Goal: Transaction & Acquisition: Purchase product/service

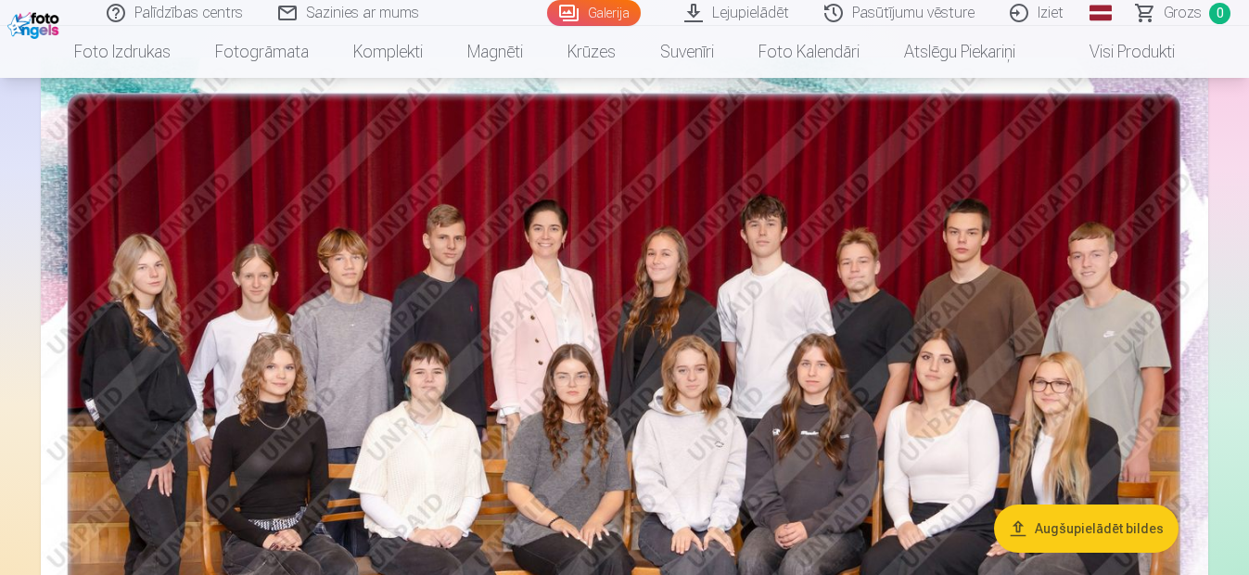
scroll to position [185, 0]
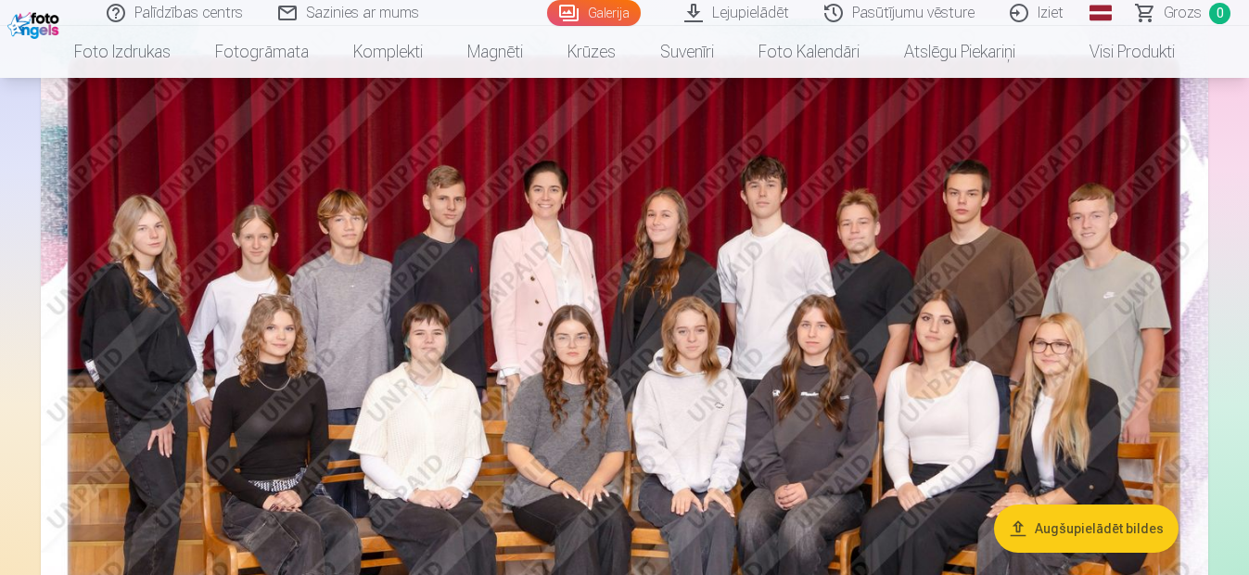
click at [579, 429] on img at bounding box center [624, 408] width 1167 height 779
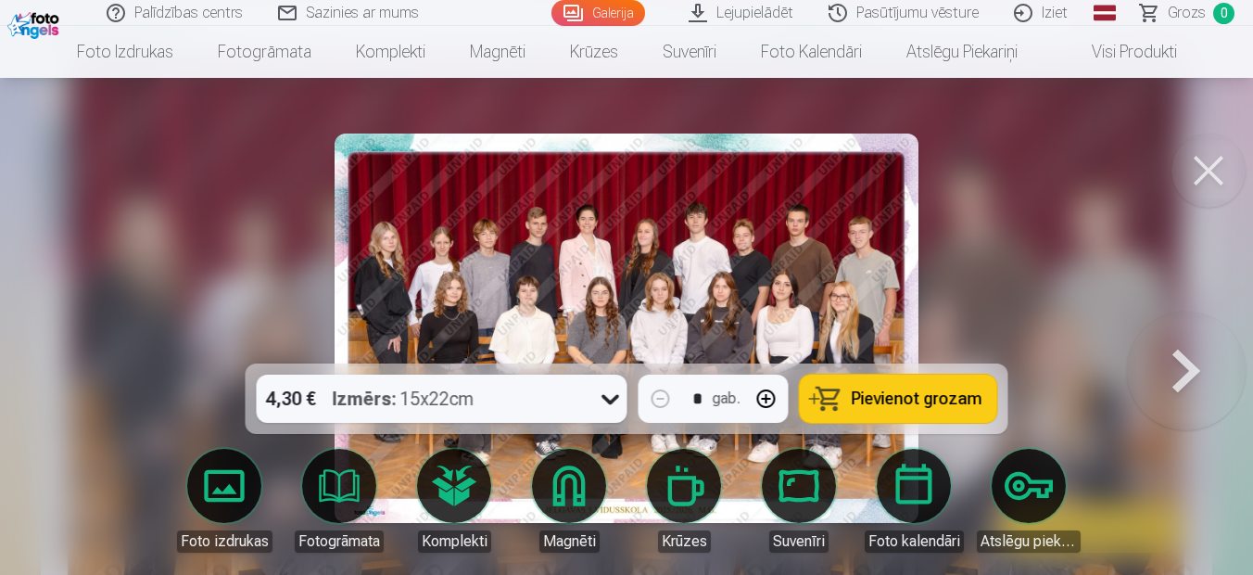
click at [1215, 174] on button at bounding box center [1209, 171] width 74 height 74
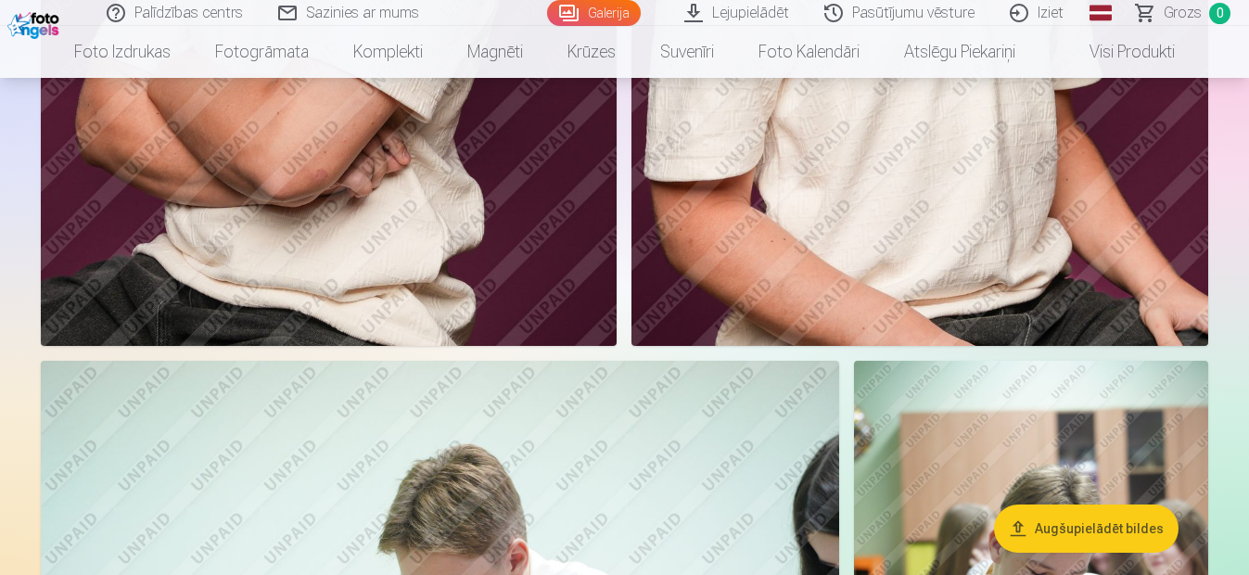
scroll to position [6490, 0]
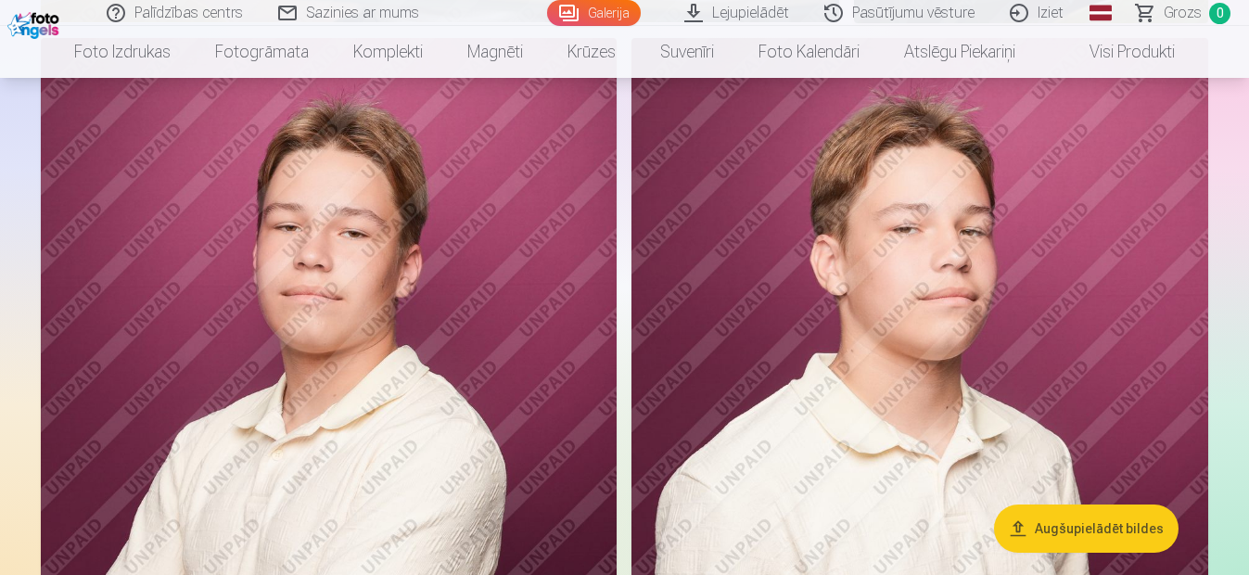
click at [301, 416] on img at bounding box center [329, 470] width 576 height 864
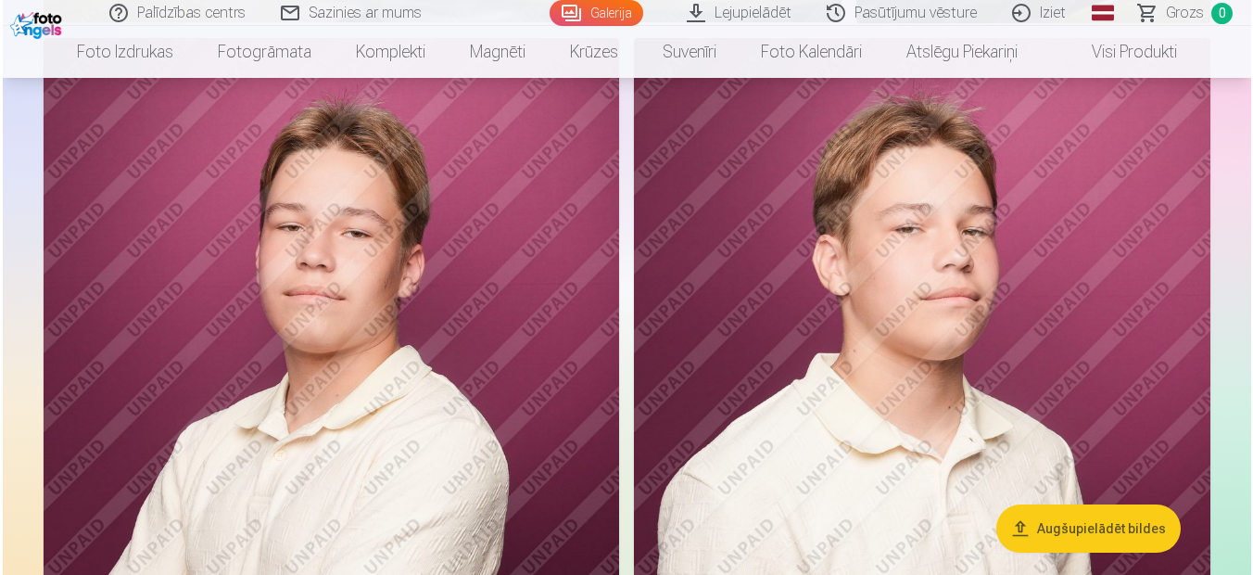
scroll to position [5581, 0]
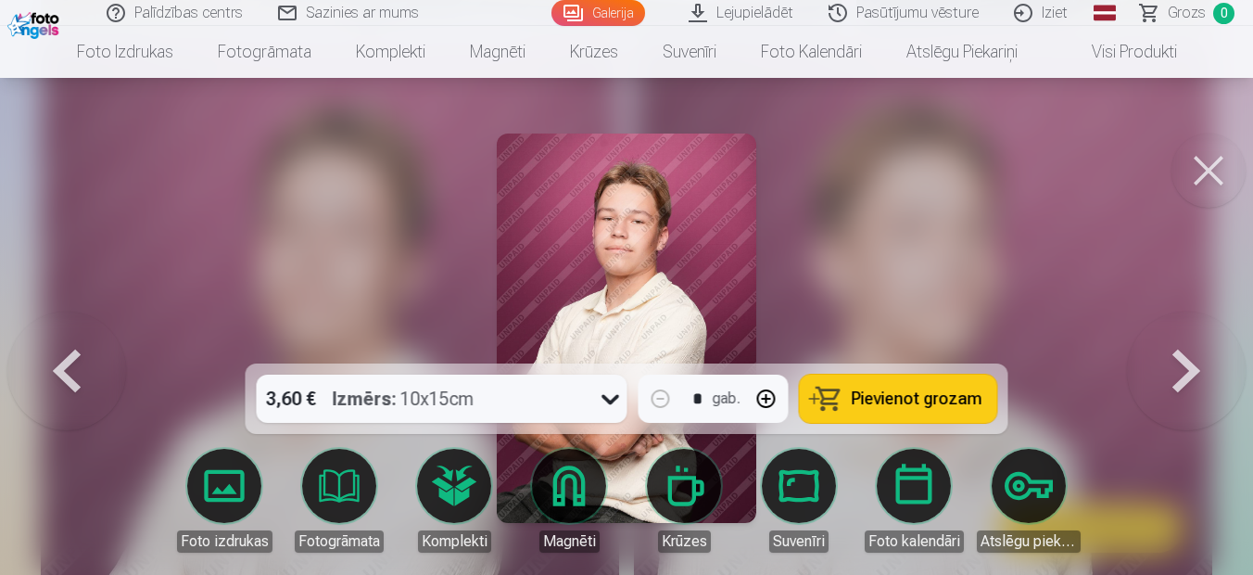
click at [931, 401] on span "Pievienot grozam" at bounding box center [917, 398] width 131 height 17
click at [1204, 158] on button at bounding box center [1209, 171] width 74 height 74
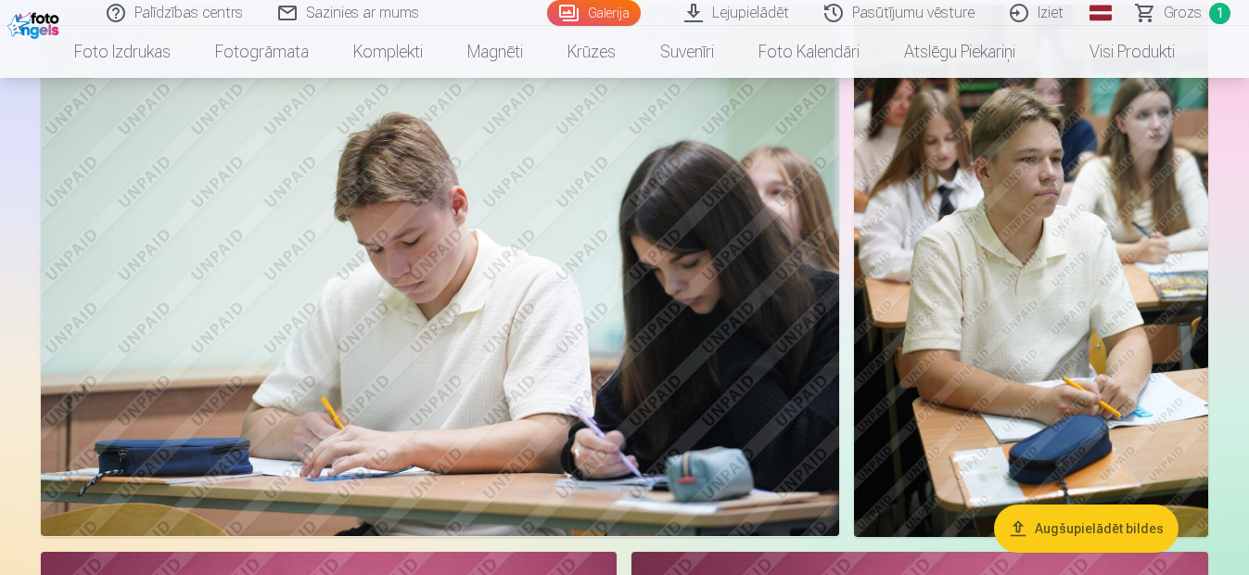
scroll to position [5006, 0]
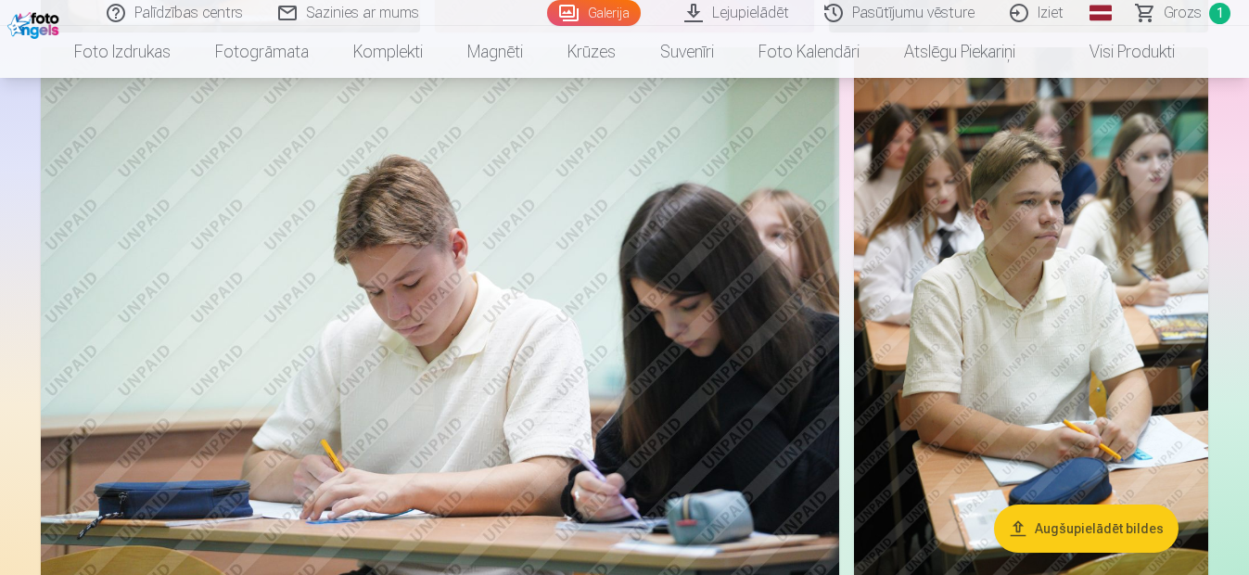
click at [1031, 325] on img at bounding box center [1031, 313] width 354 height 532
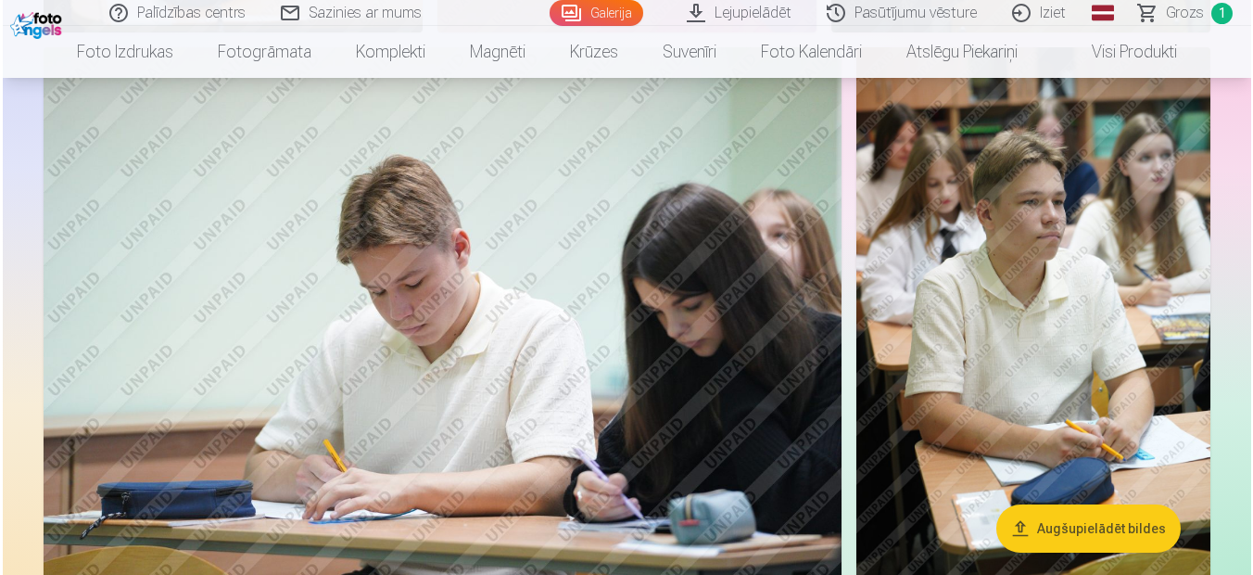
scroll to position [5023, 0]
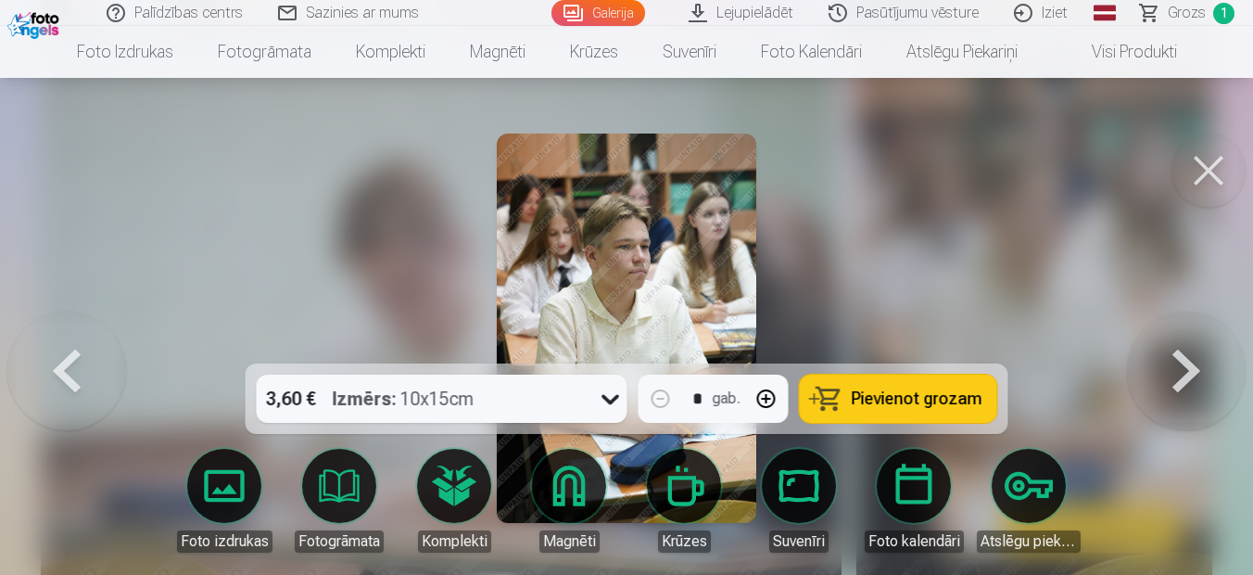
click at [612, 401] on icon at bounding box center [611, 400] width 18 height 10
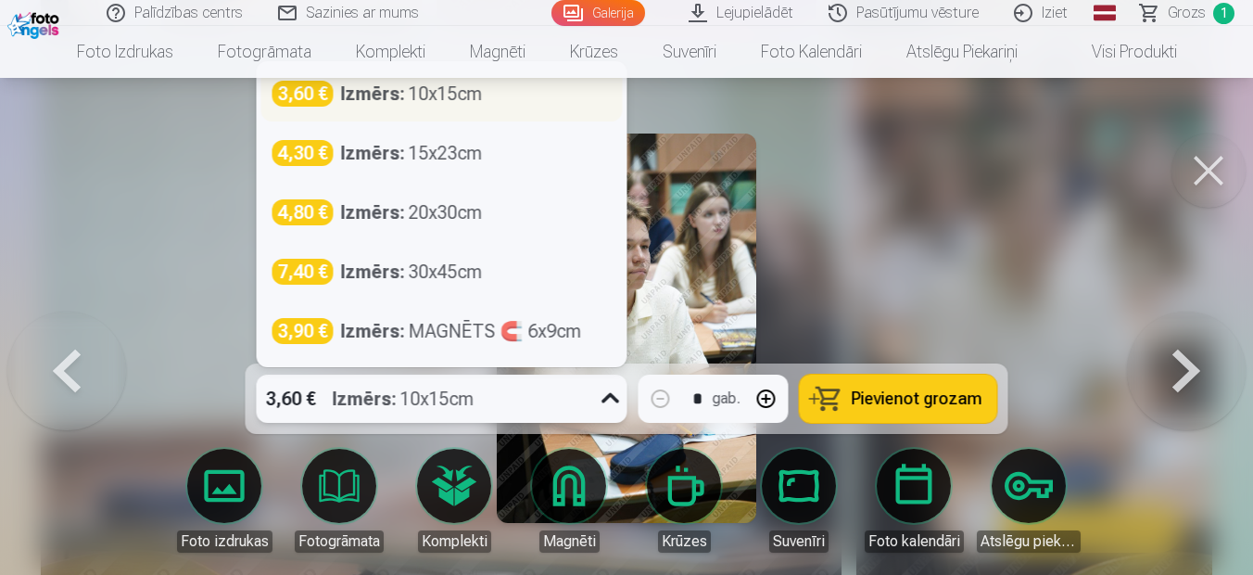
click at [433, 99] on div "Izmērs : 10x15cm" at bounding box center [412, 94] width 142 height 26
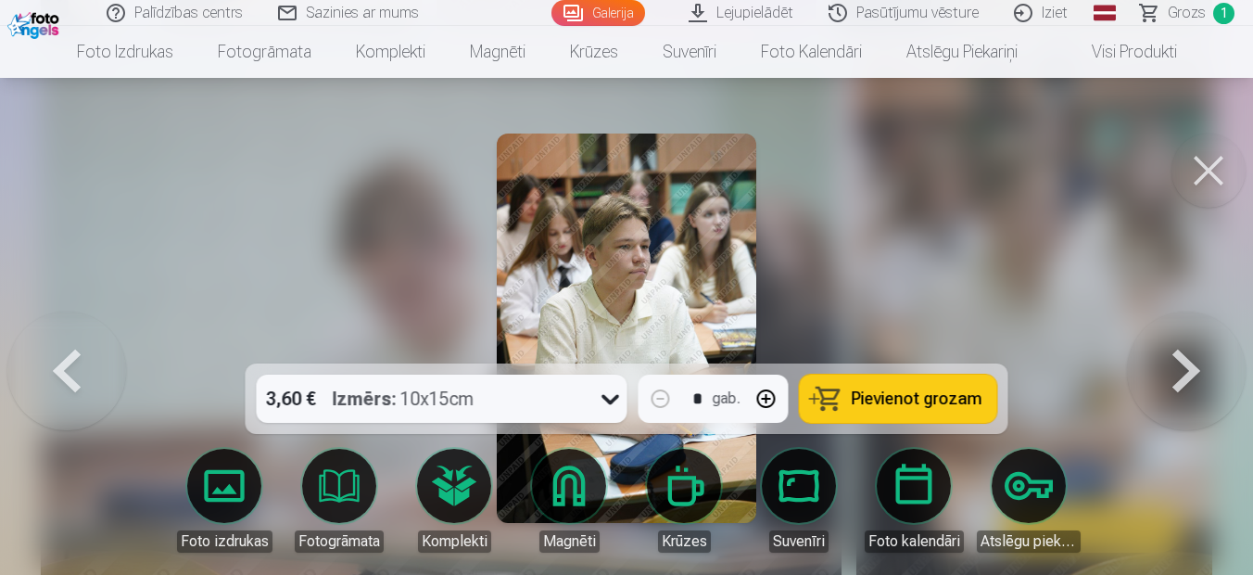
click at [947, 401] on span "Pievienot grozam" at bounding box center [917, 398] width 131 height 17
click at [1202, 170] on button at bounding box center [1209, 171] width 74 height 74
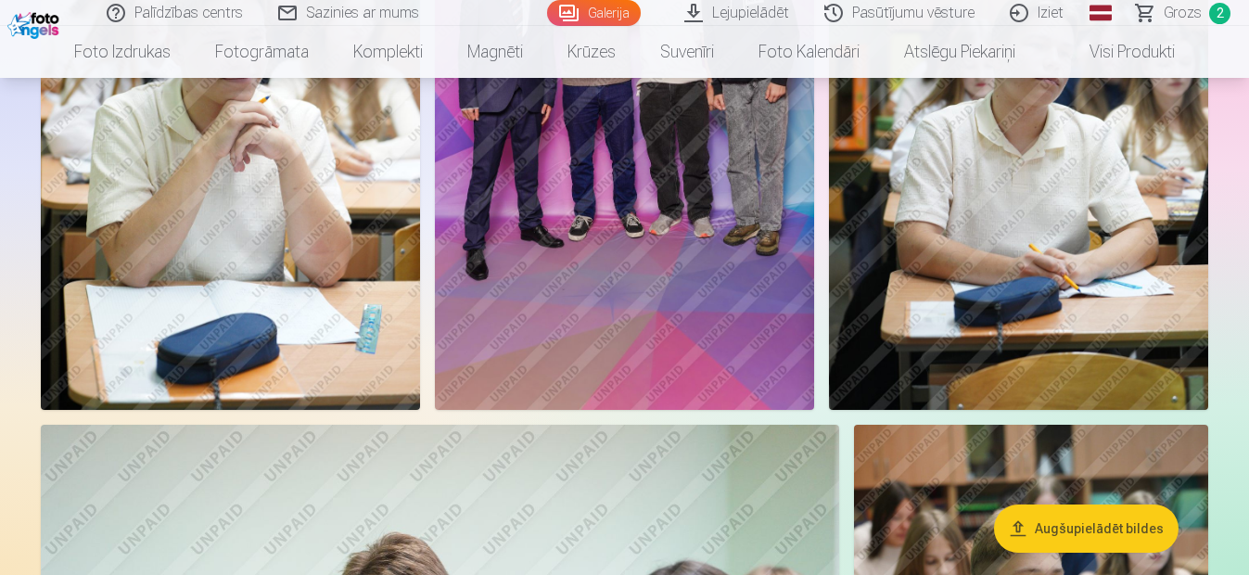
scroll to position [4450, 0]
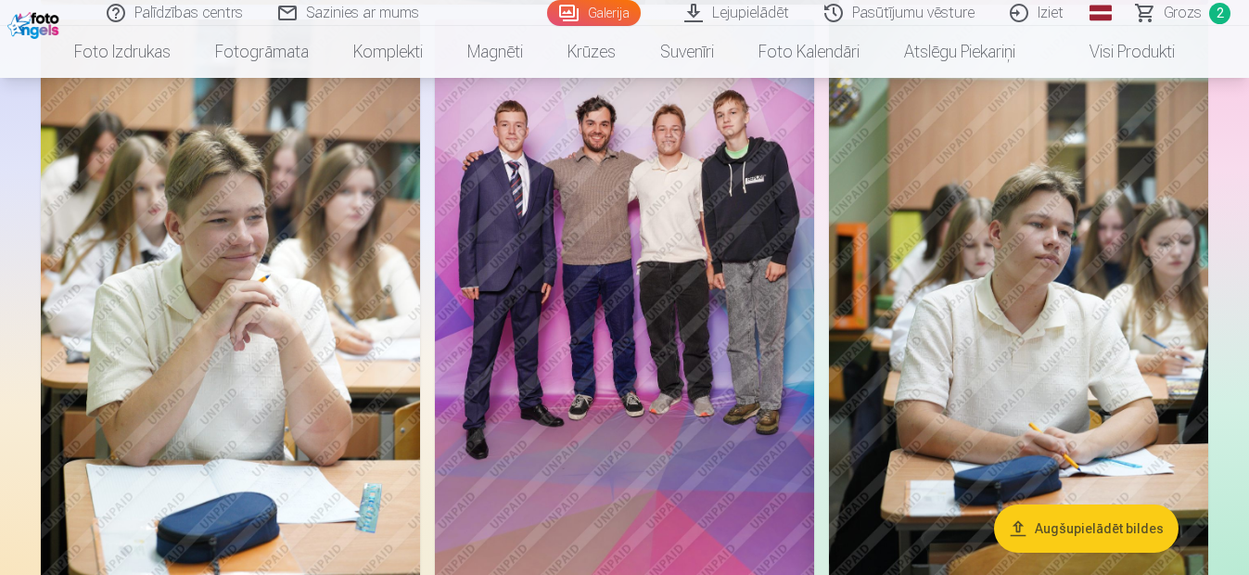
click at [169, 343] on img at bounding box center [230, 303] width 379 height 569
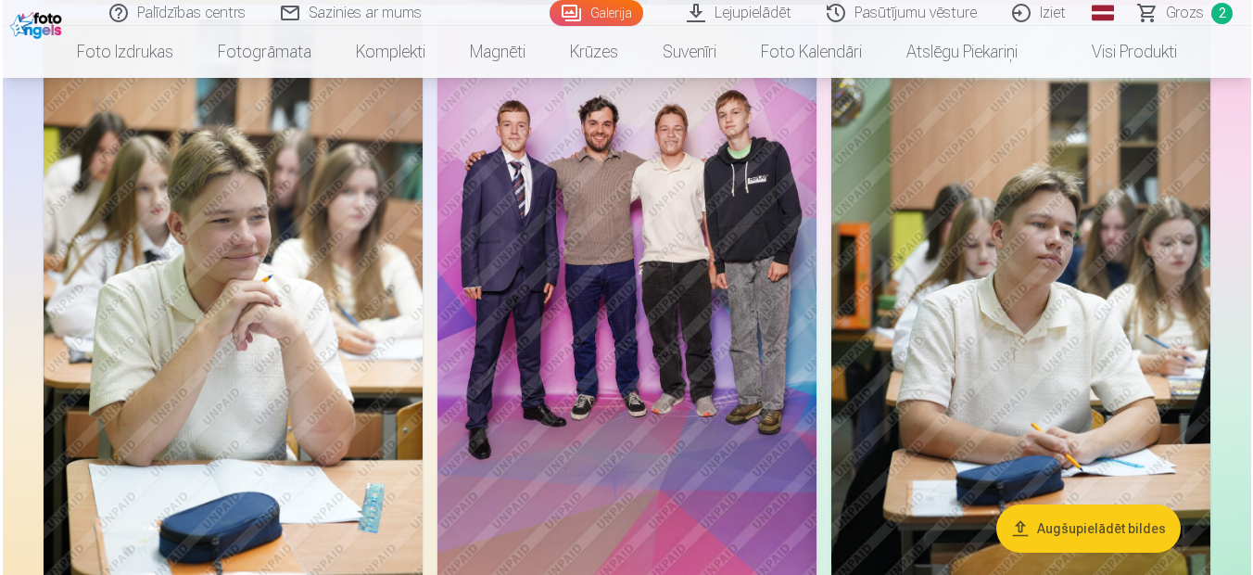
scroll to position [4465, 0]
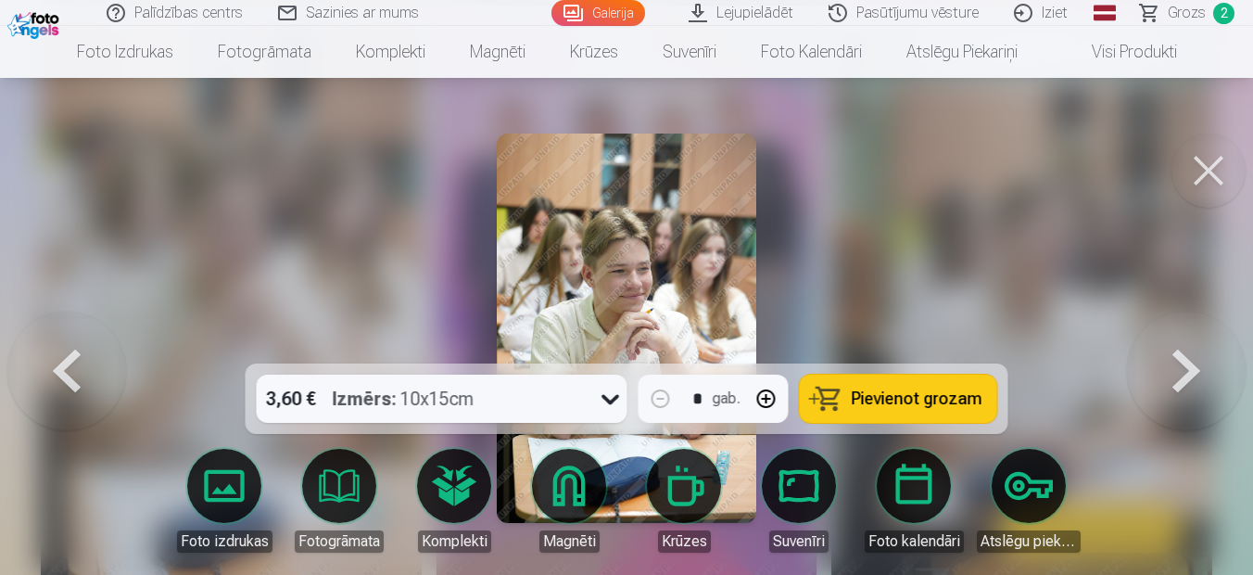
click at [901, 402] on span "Pievienot grozam" at bounding box center [917, 398] width 131 height 17
click at [1213, 160] on button at bounding box center [1209, 171] width 74 height 74
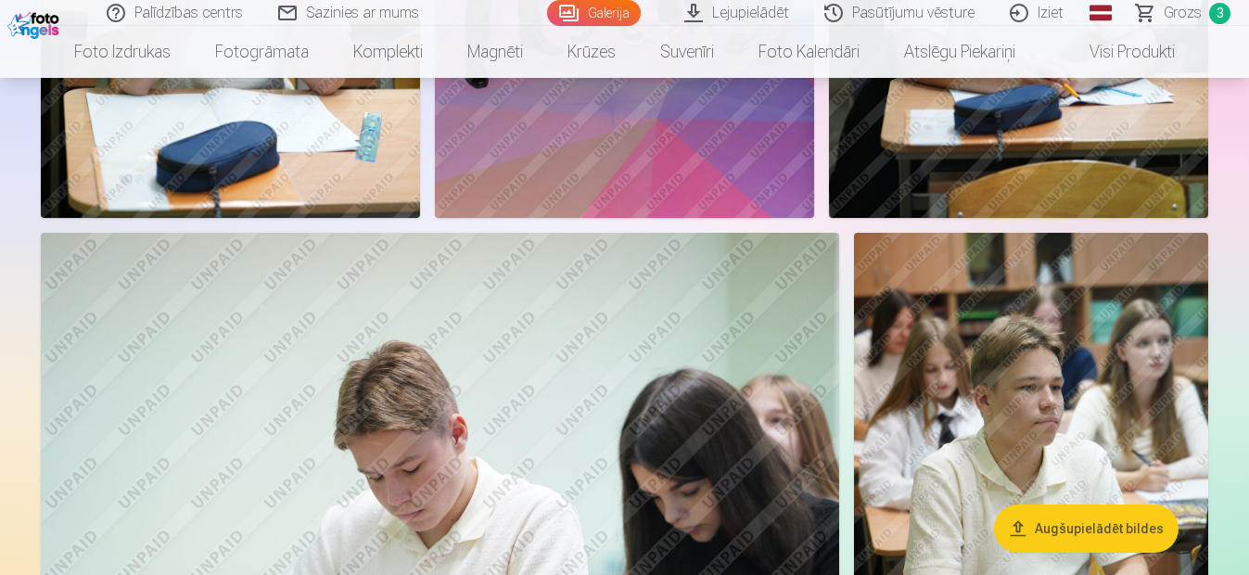
scroll to position [5006, 0]
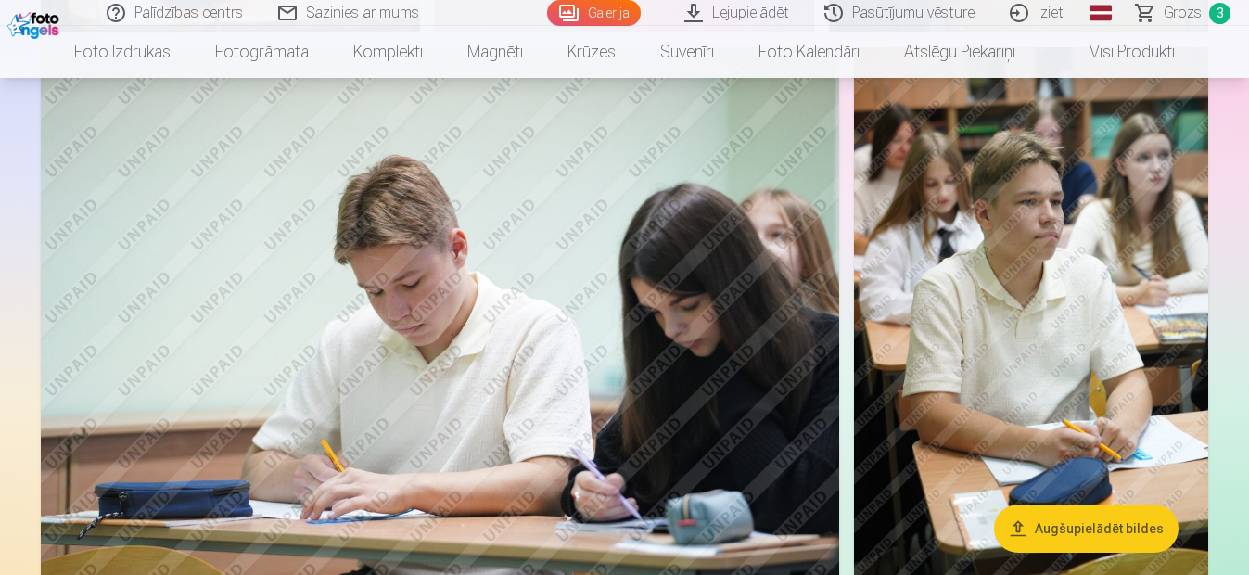
click at [1001, 365] on img at bounding box center [1031, 313] width 354 height 532
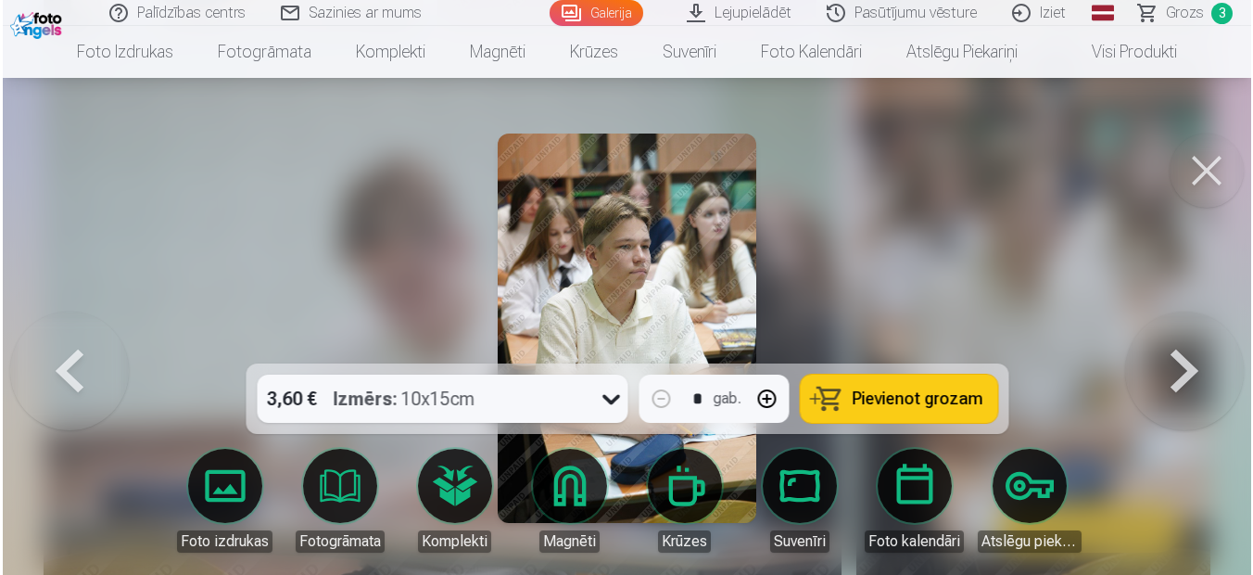
scroll to position [5023, 0]
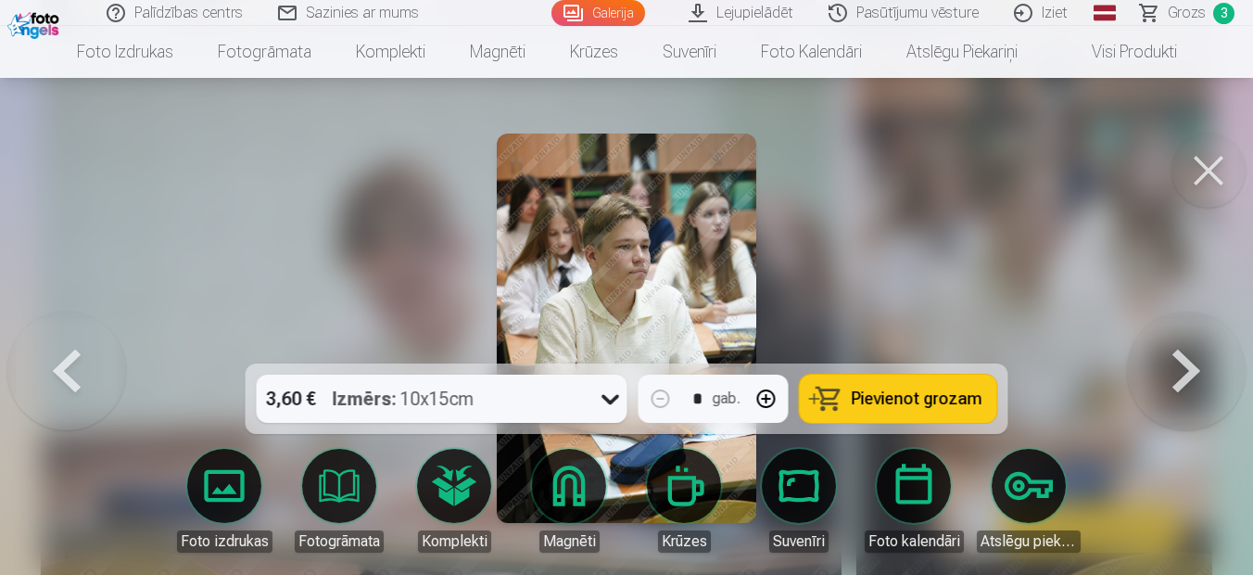
click at [952, 398] on span "Pievienot grozam" at bounding box center [917, 398] width 131 height 17
click at [1209, 164] on button at bounding box center [1209, 171] width 74 height 74
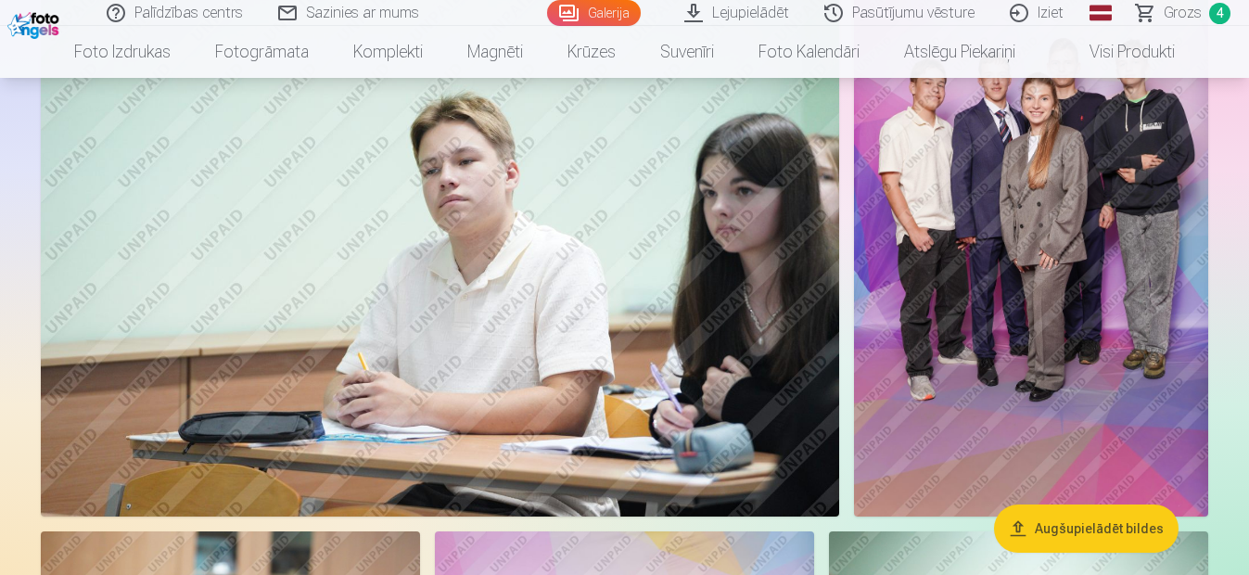
scroll to position [3894, 0]
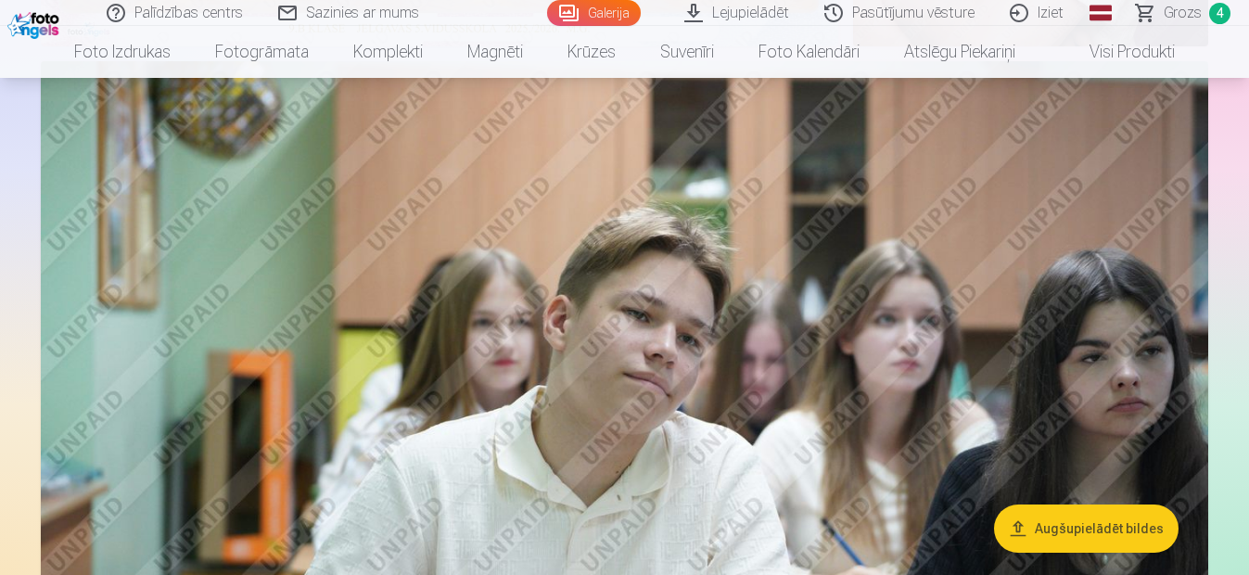
click at [636, 378] on img at bounding box center [624, 450] width 1167 height 778
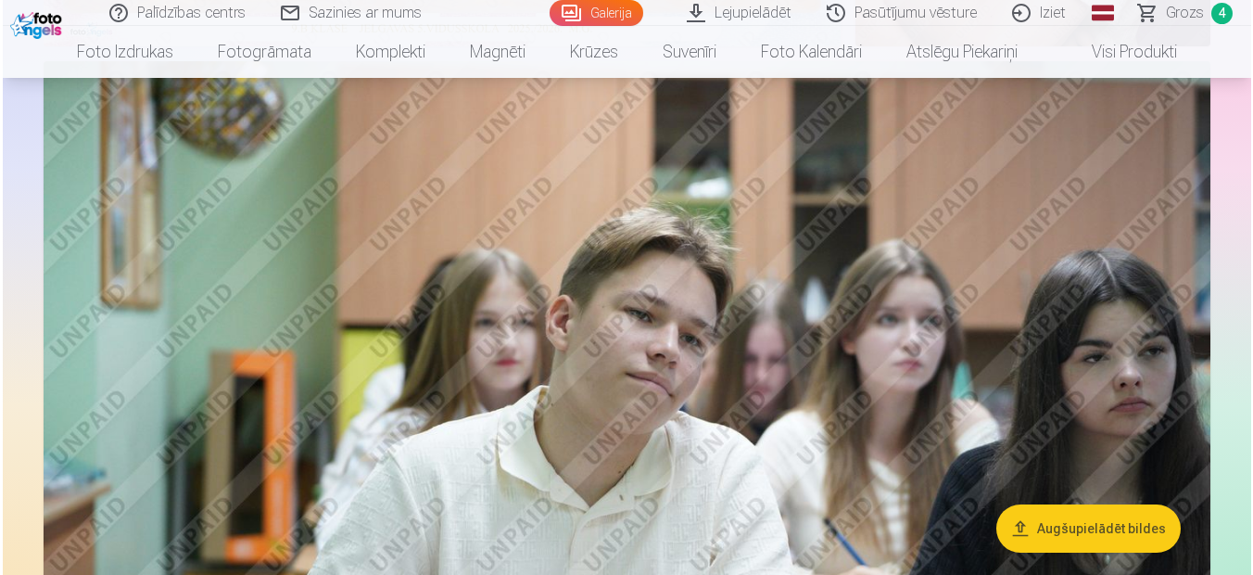
scroll to position [1486, 0]
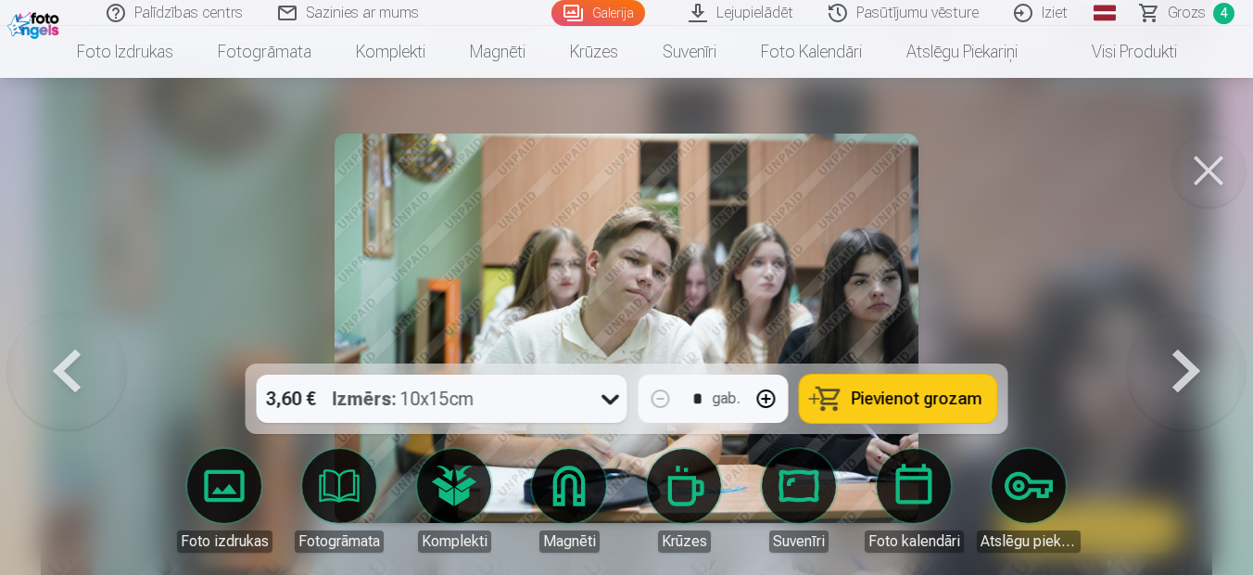
click at [906, 407] on span "Pievienot grozam" at bounding box center [917, 398] width 131 height 17
click at [1216, 169] on button at bounding box center [1209, 171] width 74 height 74
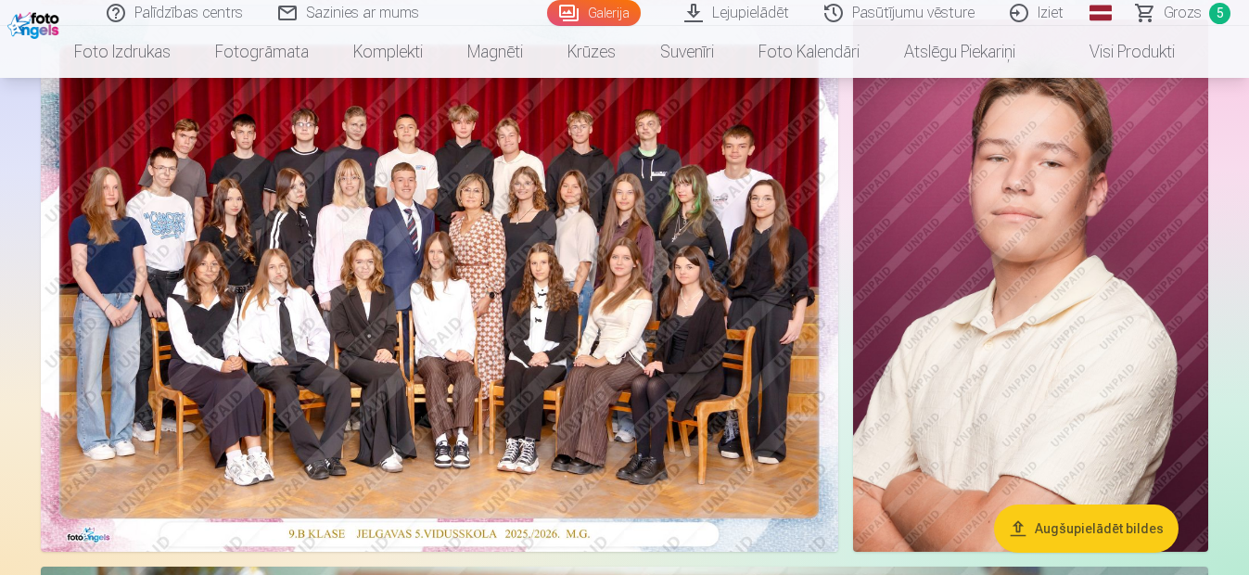
scroll to position [927, 0]
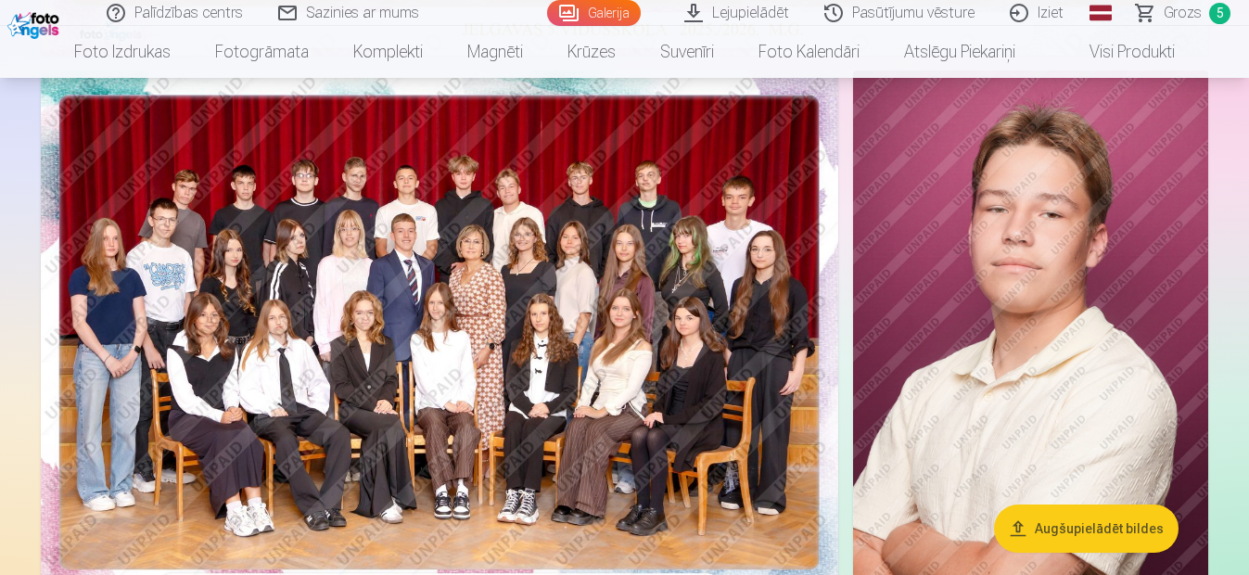
click at [965, 315] on img at bounding box center [1030, 336] width 355 height 532
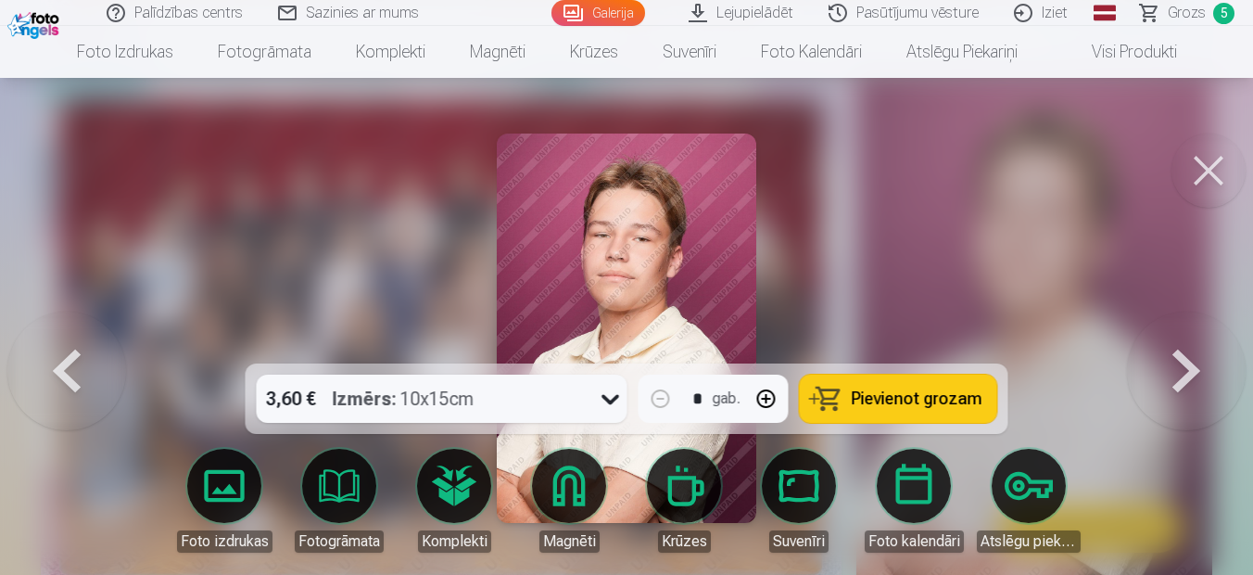
click at [869, 390] on span "Pievienot grozam" at bounding box center [917, 398] width 131 height 17
click at [1202, 176] on button at bounding box center [1209, 171] width 74 height 74
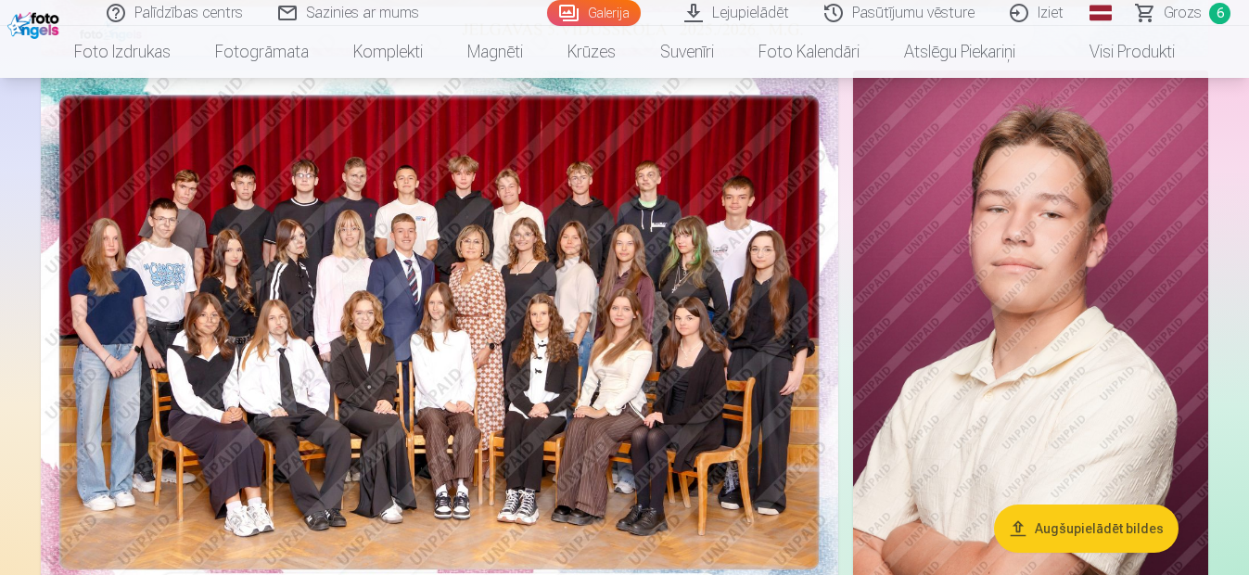
click at [315, 377] on img at bounding box center [439, 336] width 797 height 532
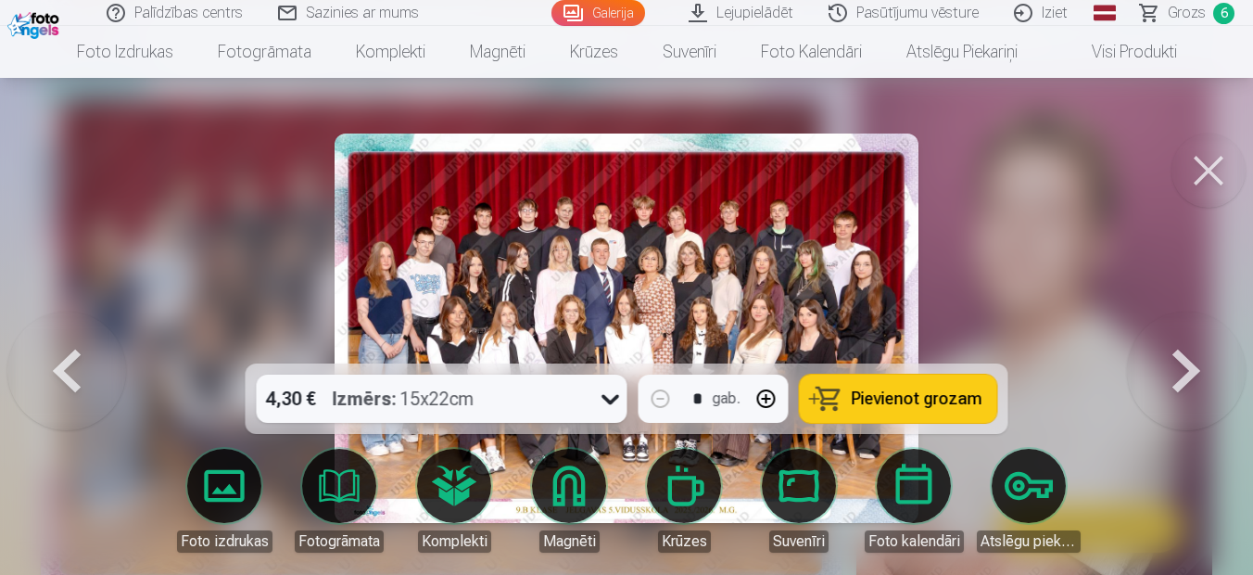
click at [871, 405] on span "Pievienot grozam" at bounding box center [917, 398] width 131 height 17
click at [1203, 163] on button at bounding box center [1209, 171] width 74 height 74
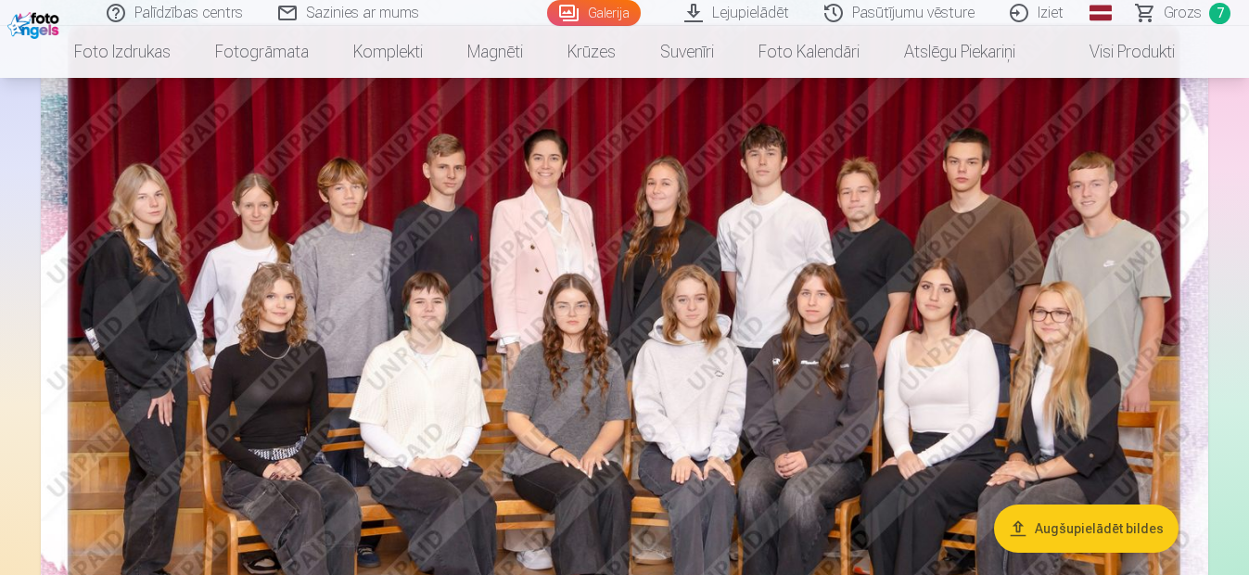
scroll to position [185, 0]
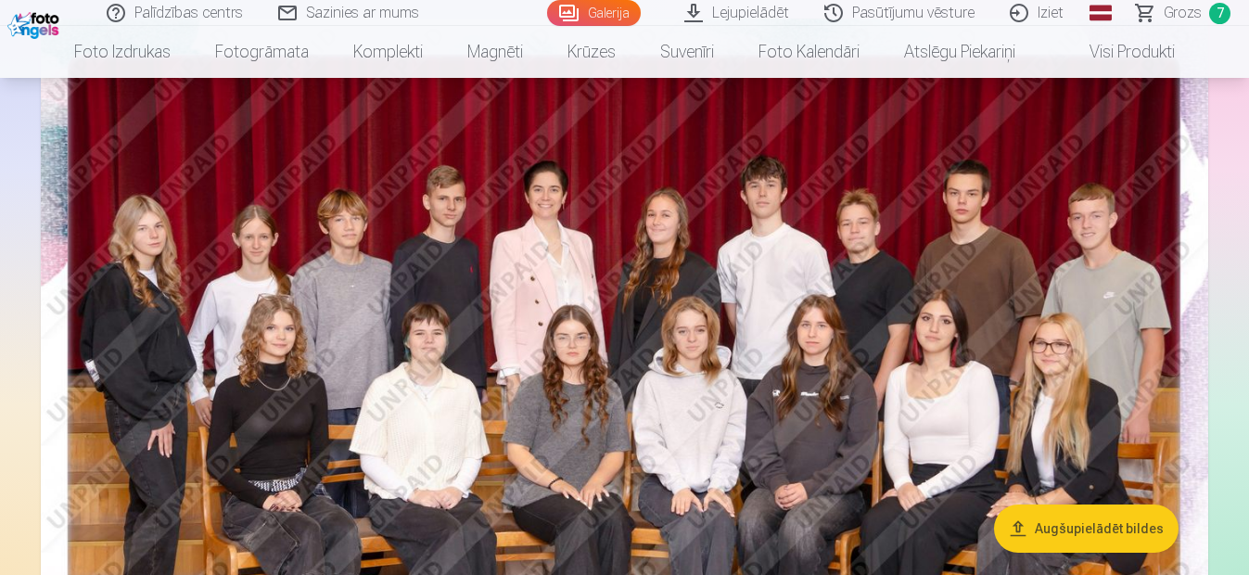
click at [1182, 11] on span "Grozs" at bounding box center [1183, 13] width 38 height 22
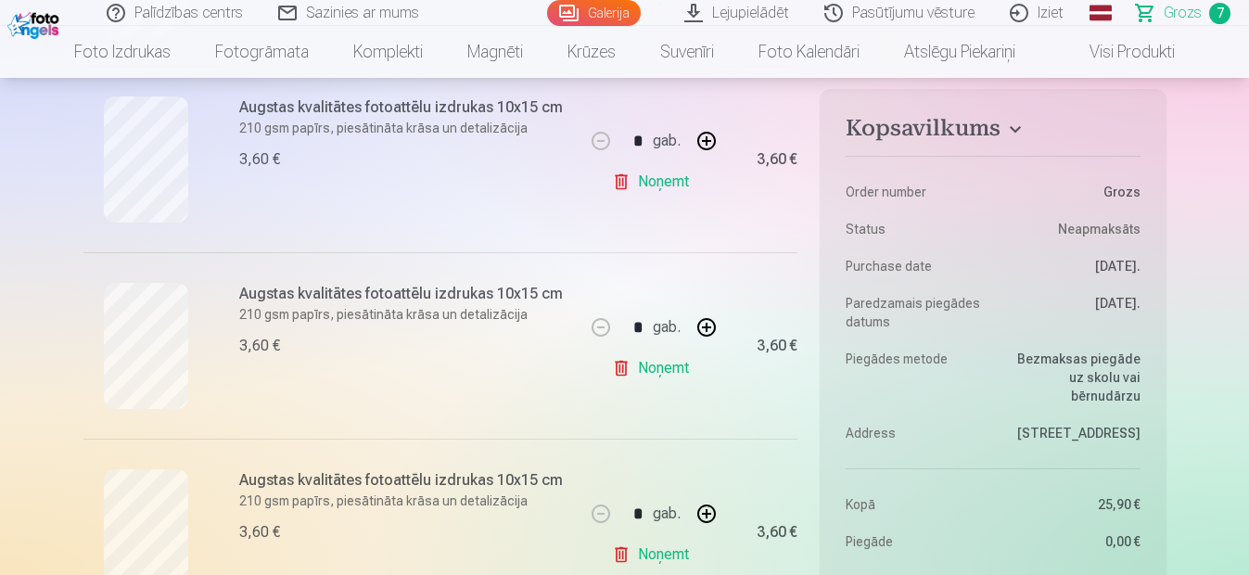
scroll to position [556, 0]
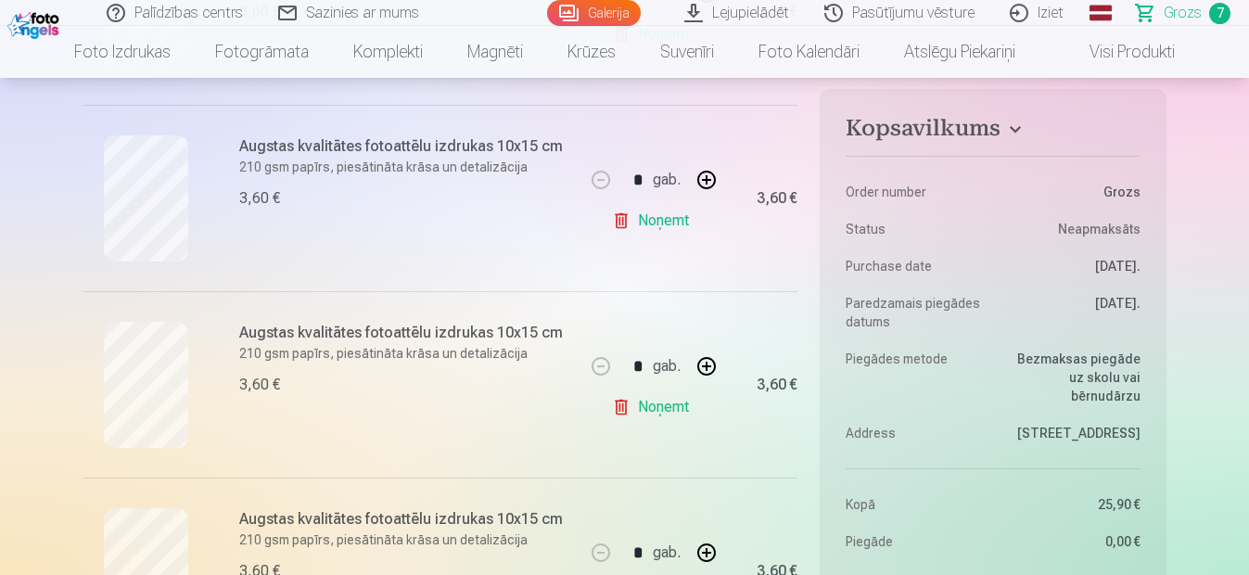
click at [669, 219] on link "Noņemt" at bounding box center [654, 220] width 84 height 37
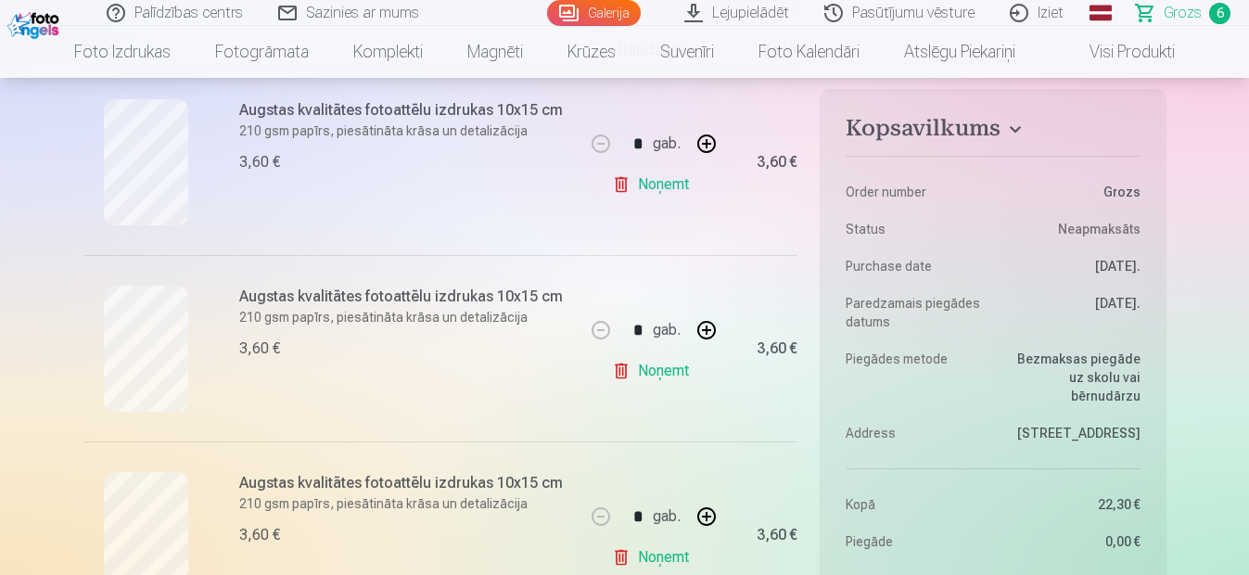
scroll to position [371, 0]
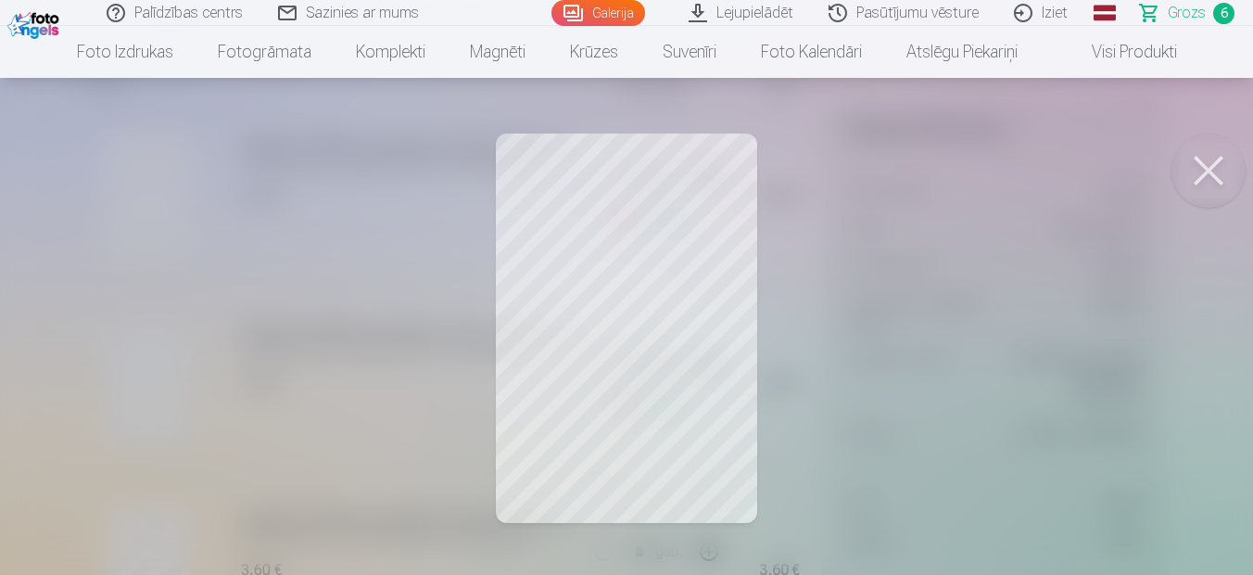
click at [1201, 163] on button at bounding box center [1209, 171] width 74 height 74
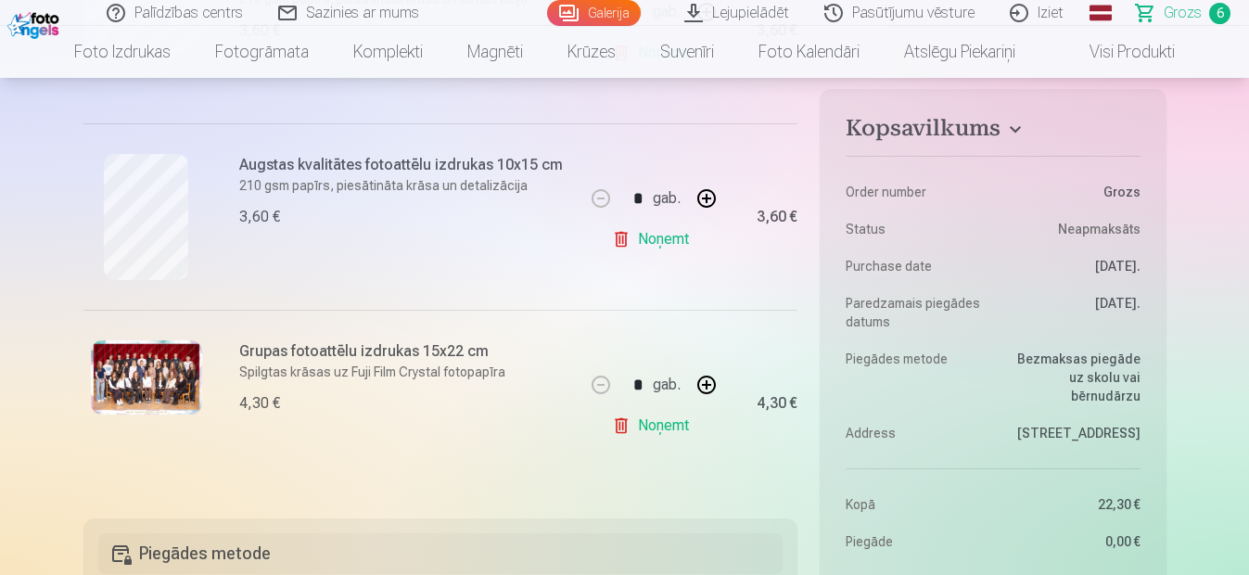
scroll to position [1113, 0]
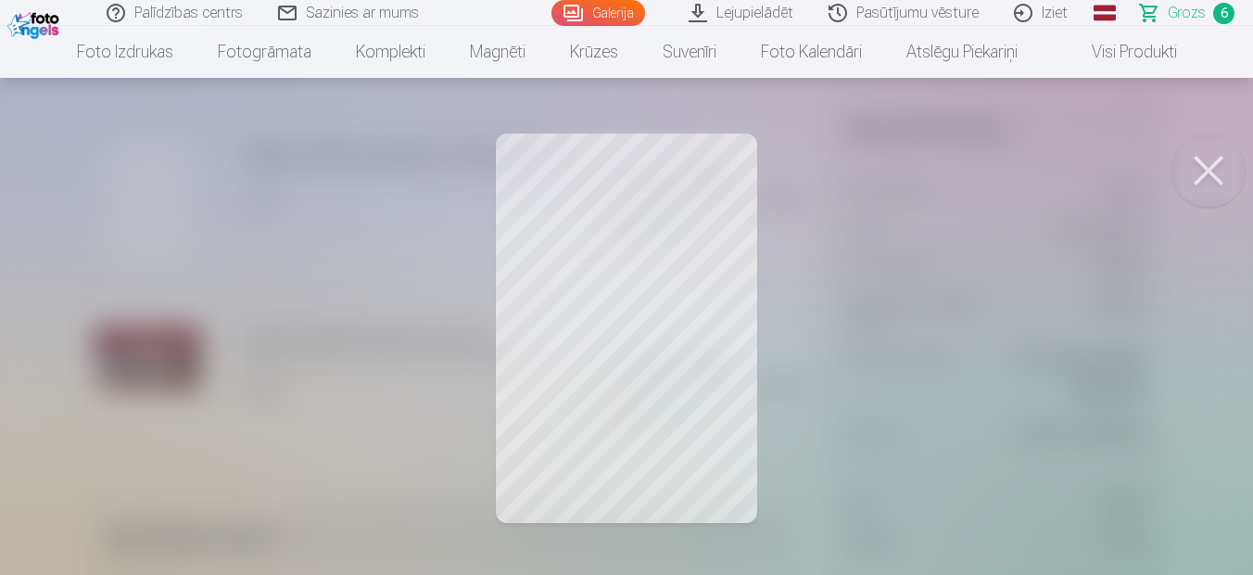
click at [1207, 171] on button at bounding box center [1209, 171] width 74 height 74
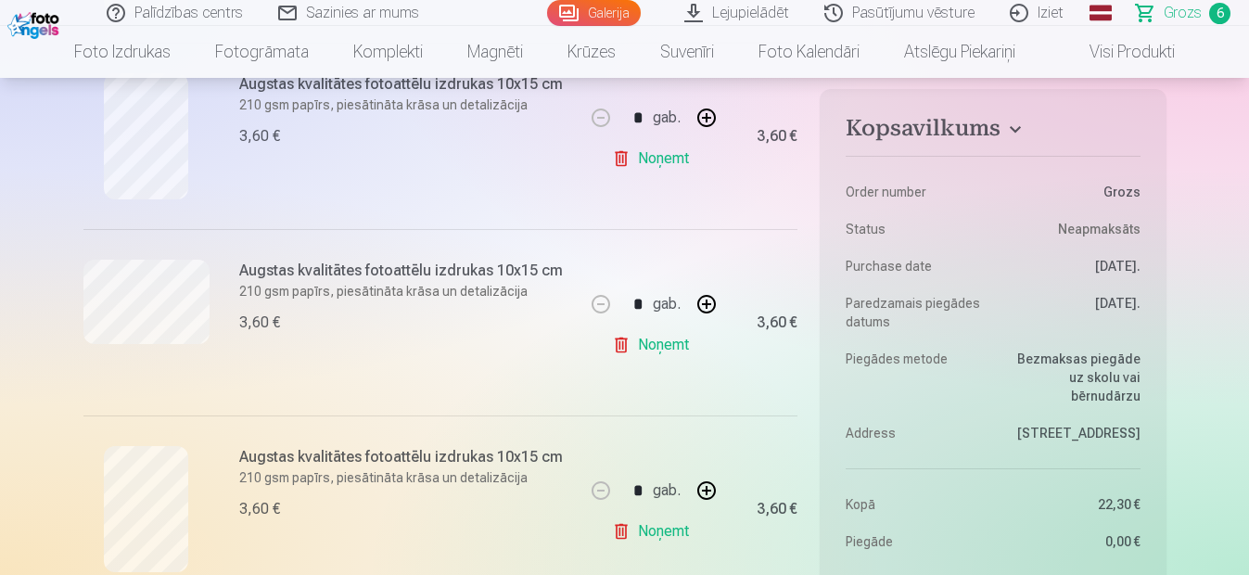
scroll to position [927, 0]
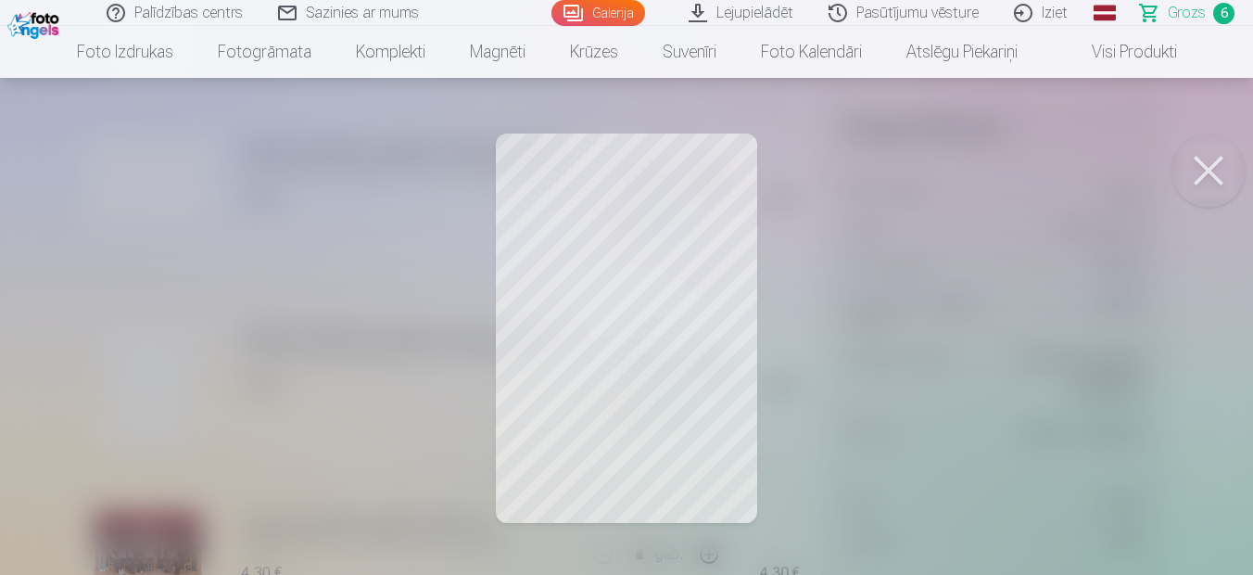
click at [1202, 171] on button at bounding box center [1209, 171] width 74 height 74
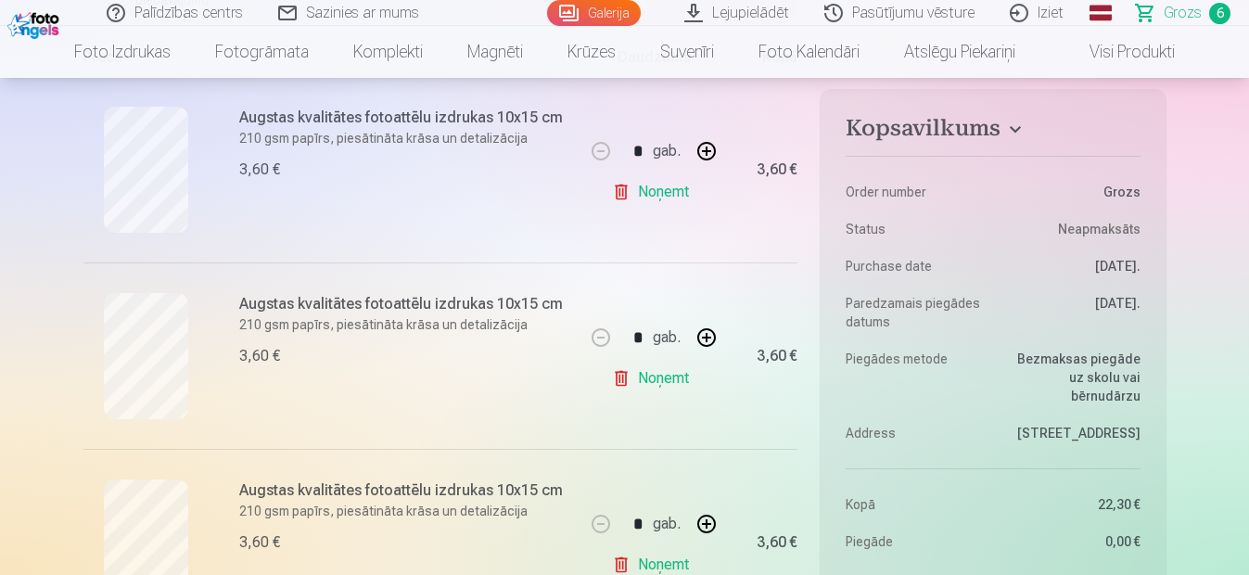
scroll to position [371, 0]
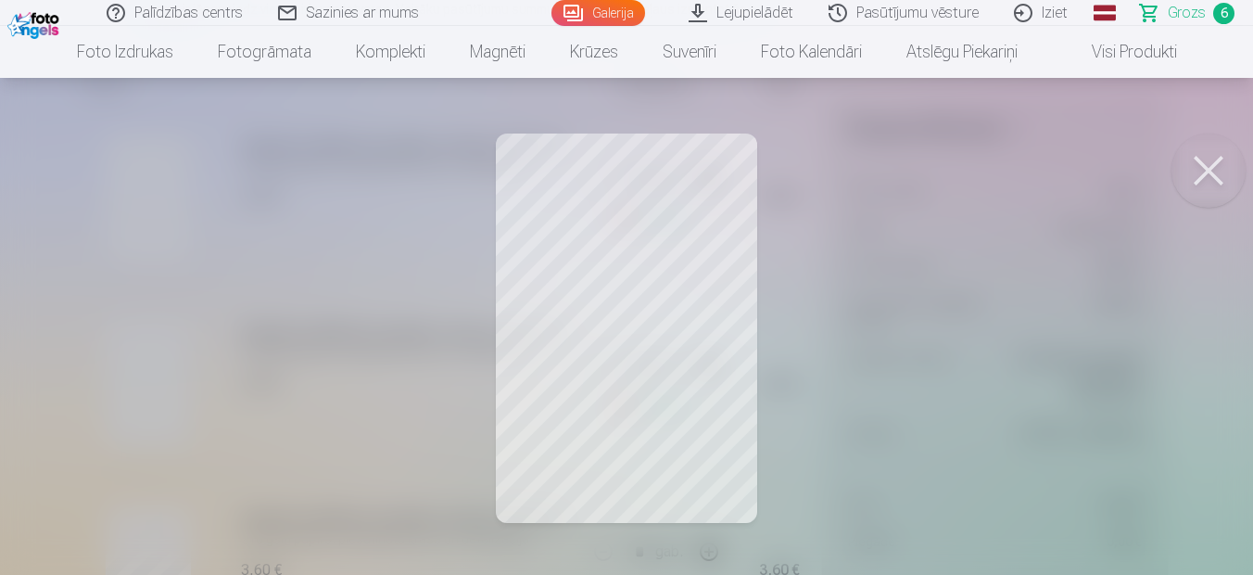
click at [620, 310] on div at bounding box center [626, 287] width 1253 height 575
click at [1197, 172] on button at bounding box center [1209, 171] width 74 height 74
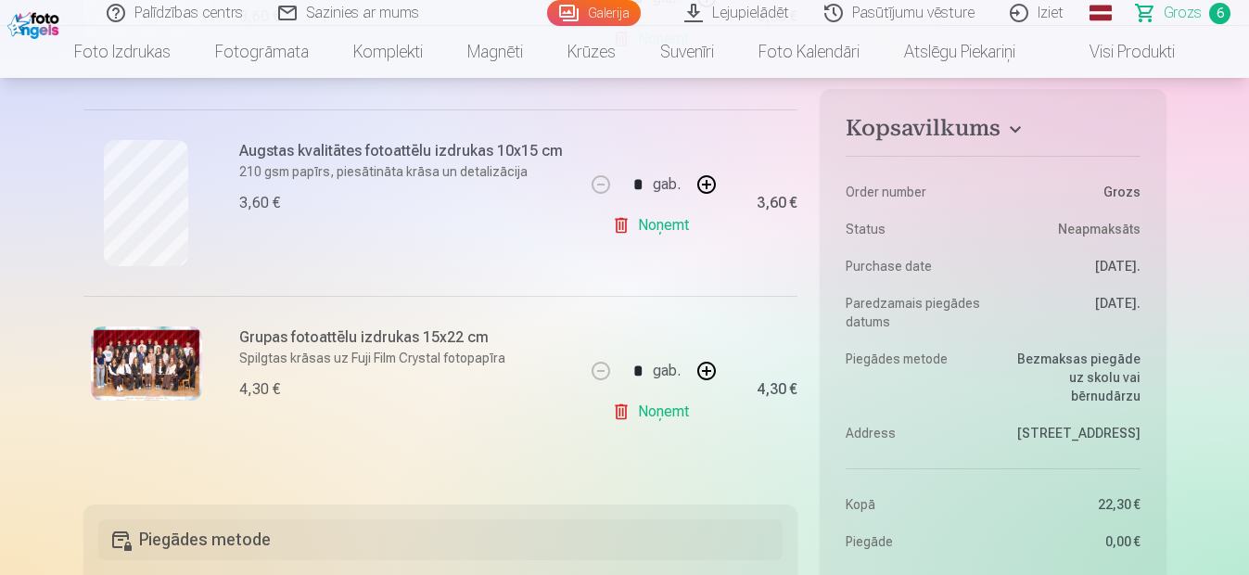
scroll to position [1113, 0]
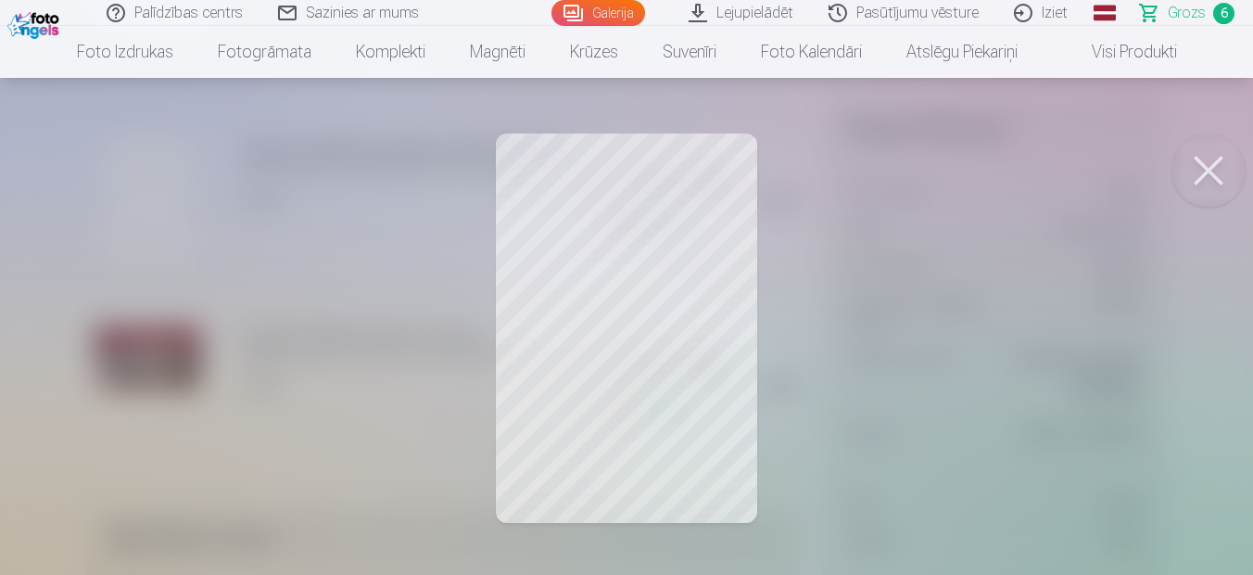
click at [1217, 170] on button at bounding box center [1209, 171] width 74 height 74
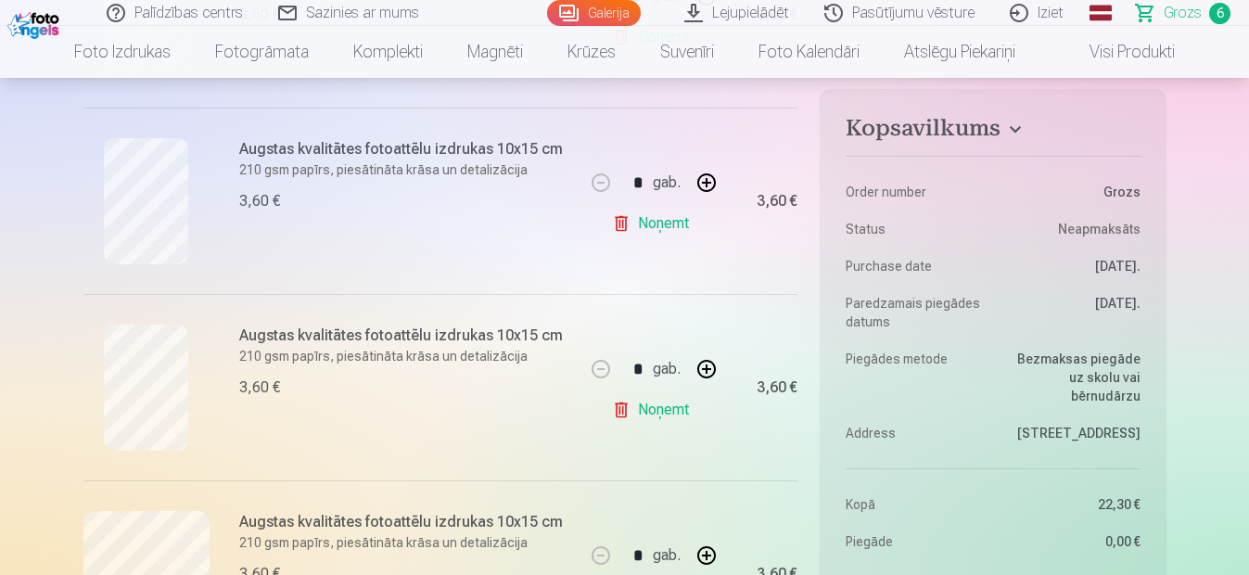
scroll to position [371, 0]
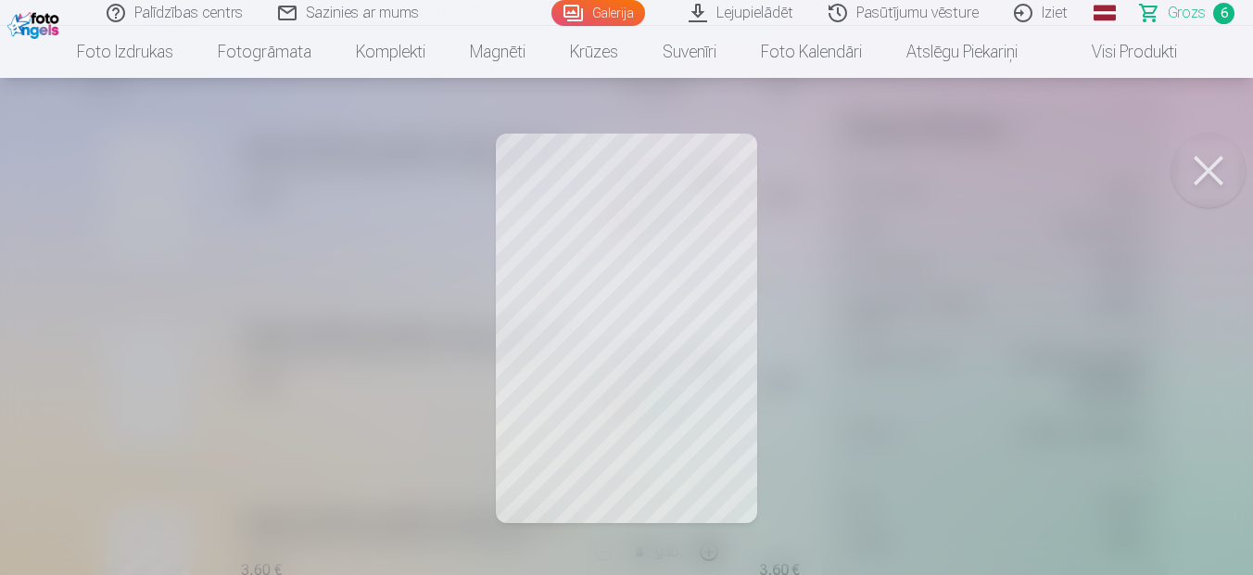
click at [1200, 169] on button at bounding box center [1209, 171] width 74 height 74
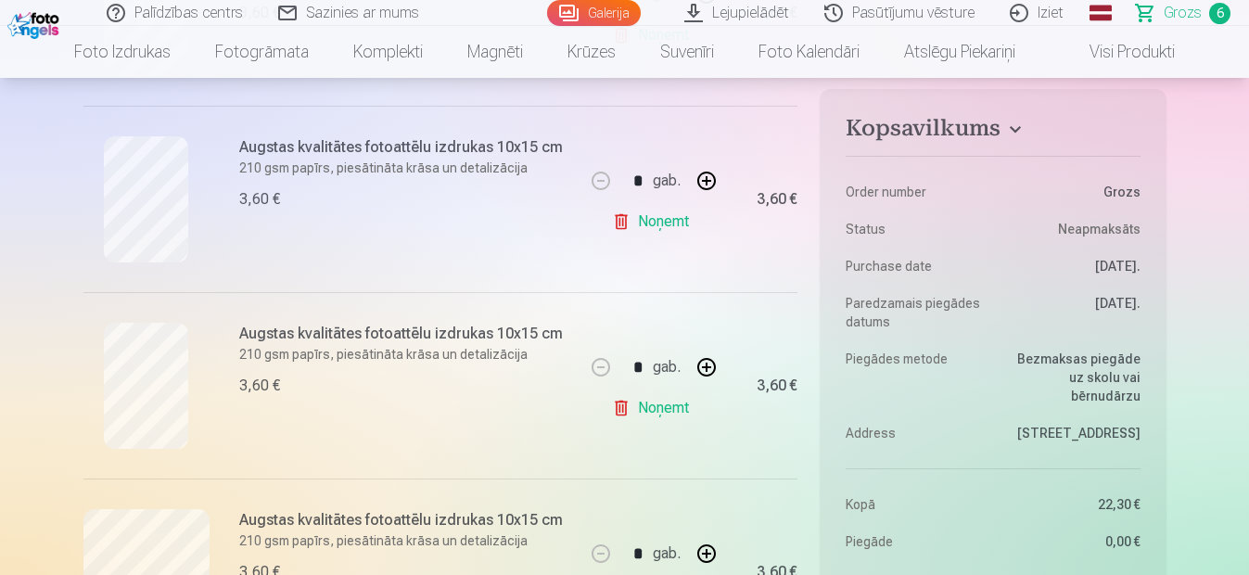
scroll to position [556, 0]
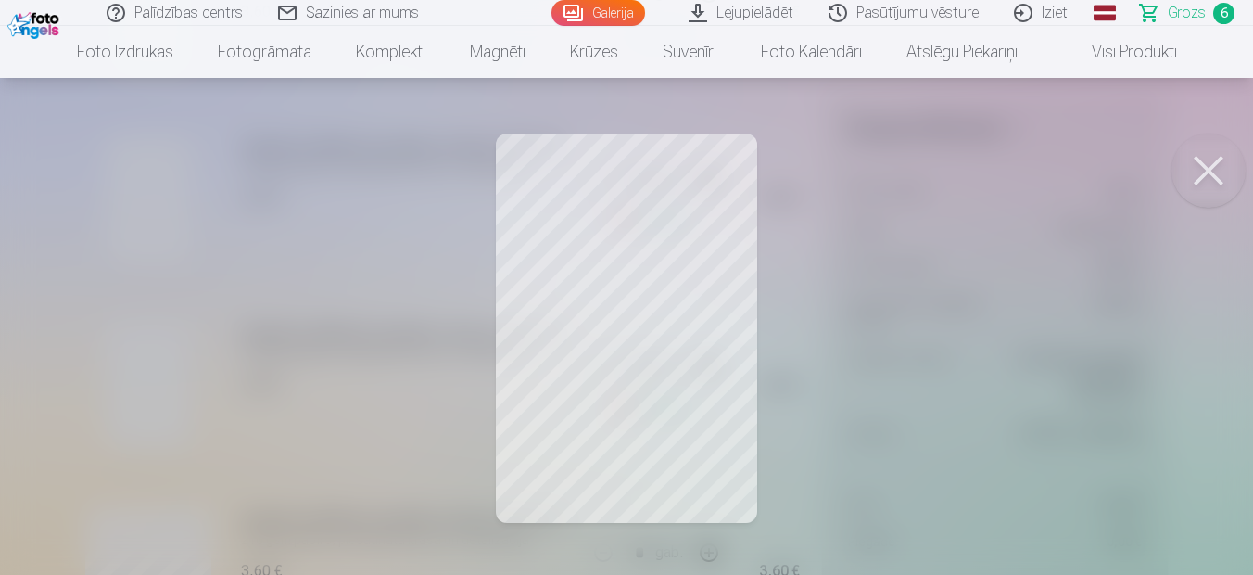
click at [1208, 172] on button at bounding box center [1209, 171] width 74 height 74
click at [1204, 169] on button at bounding box center [1209, 171] width 74 height 74
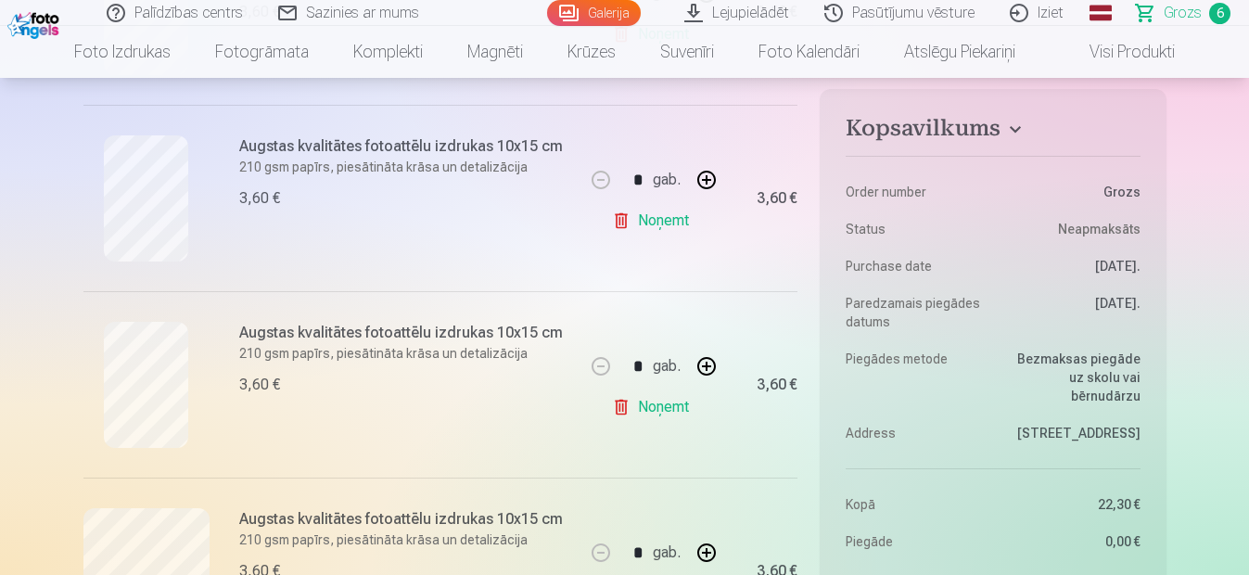
scroll to position [742, 0]
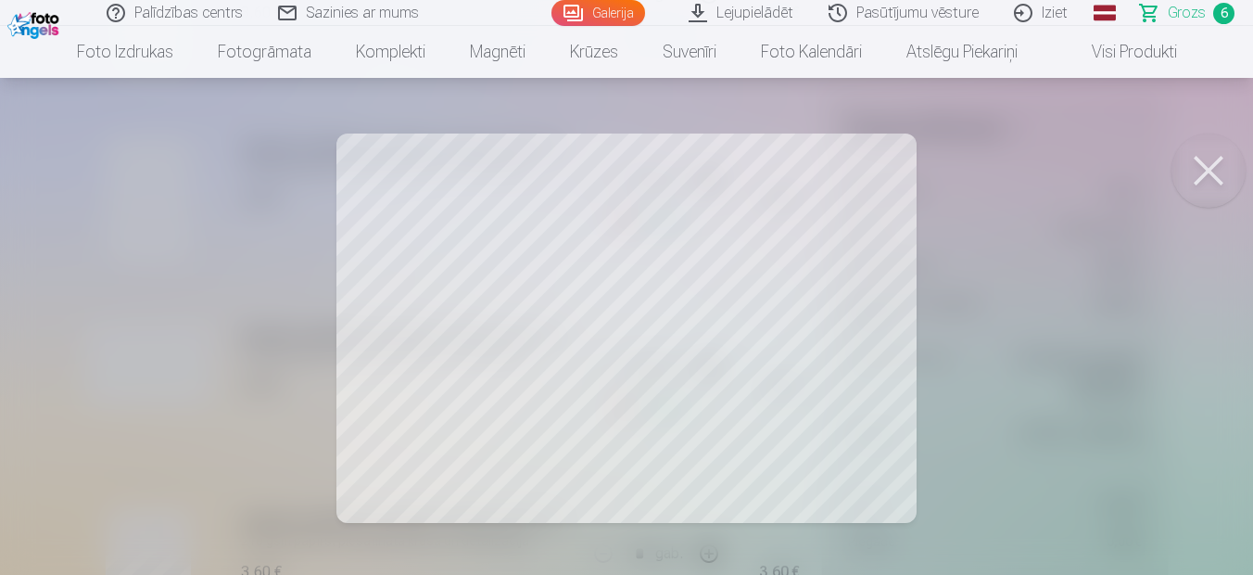
click at [1198, 174] on button at bounding box center [1209, 171] width 74 height 74
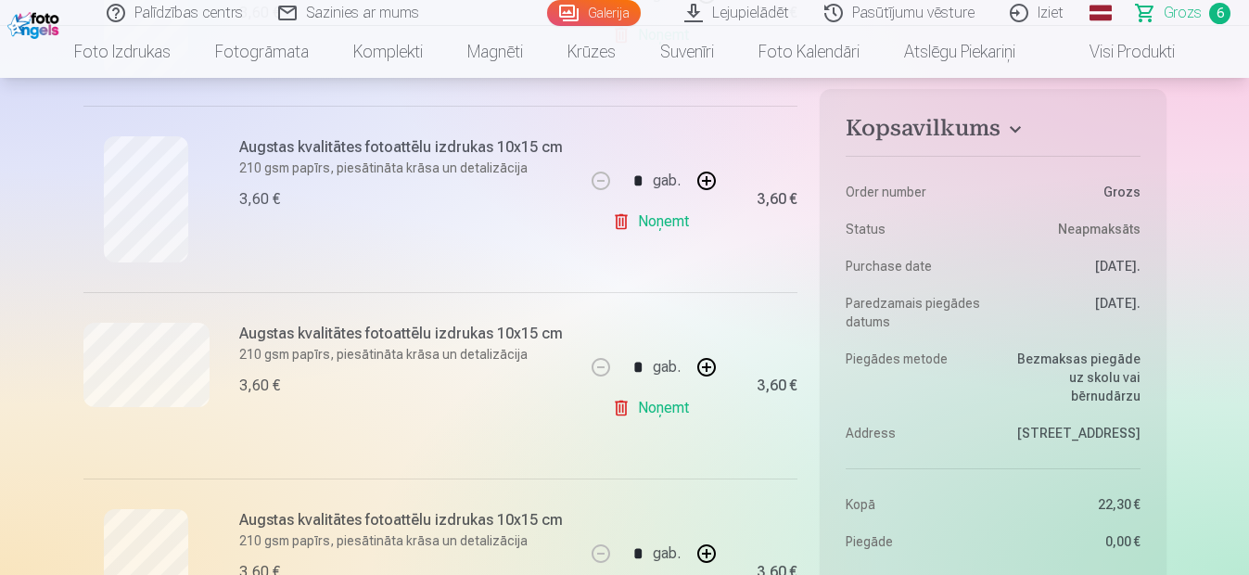
scroll to position [556, 0]
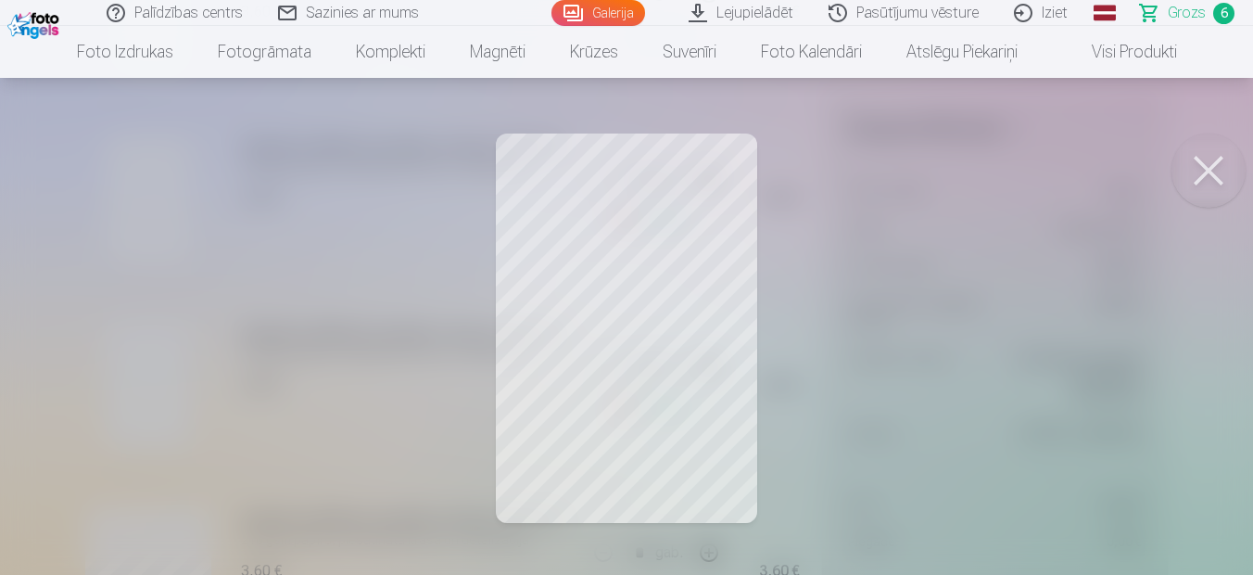
click at [1204, 171] on button at bounding box center [1209, 171] width 74 height 74
click at [1212, 172] on button at bounding box center [1209, 171] width 74 height 74
click at [1210, 170] on button at bounding box center [1209, 171] width 74 height 74
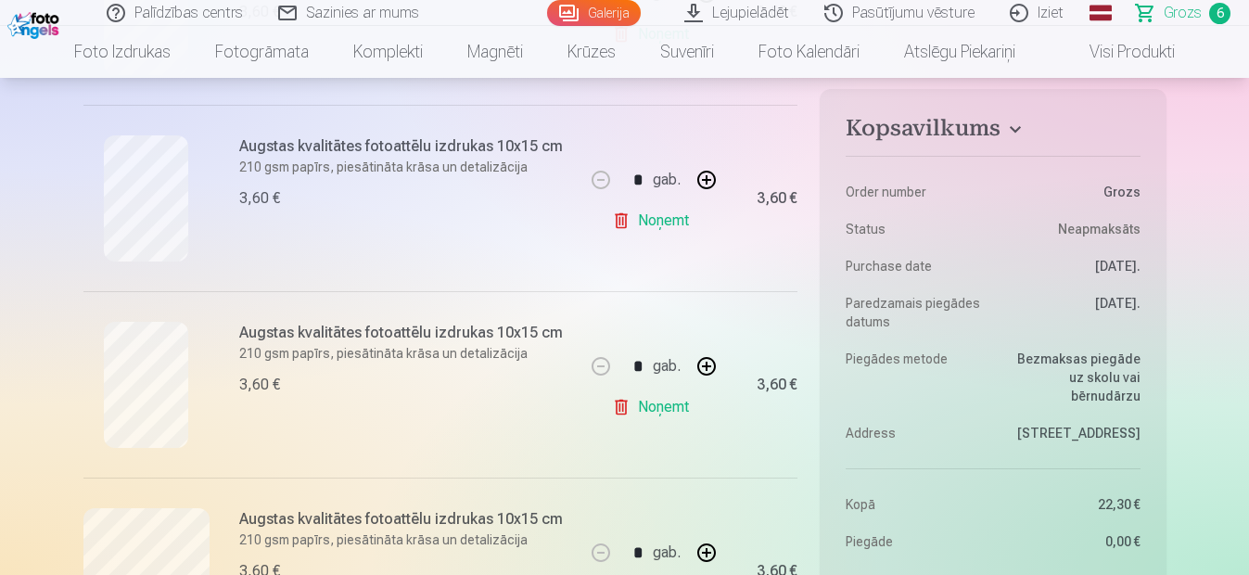
scroll to position [371, 0]
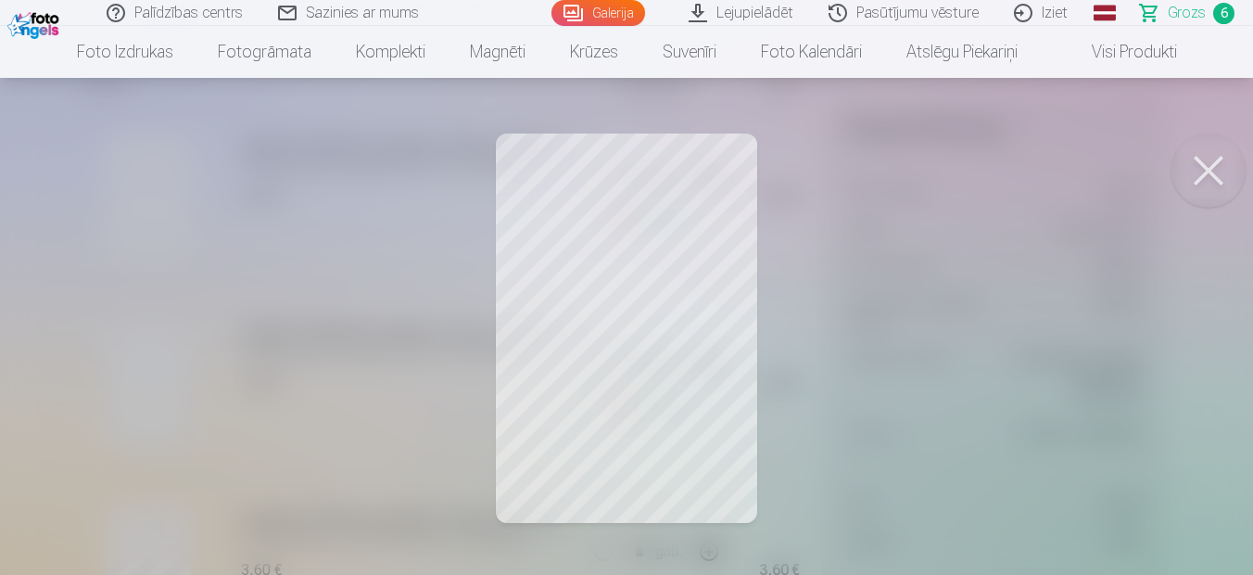
click at [1209, 175] on button at bounding box center [1209, 171] width 74 height 74
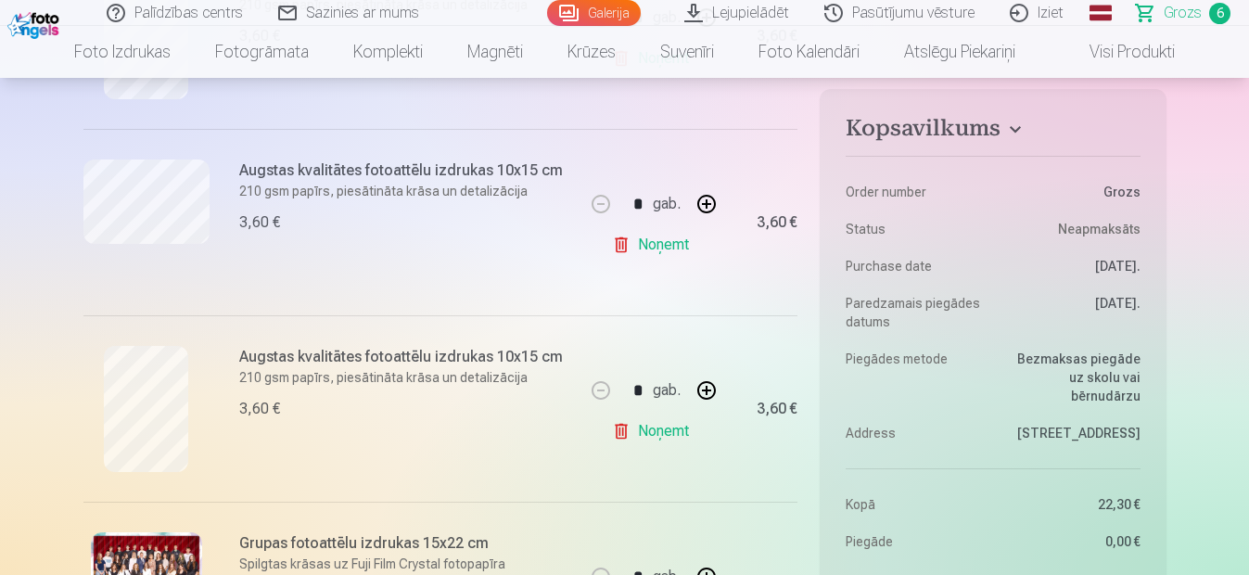
scroll to position [927, 0]
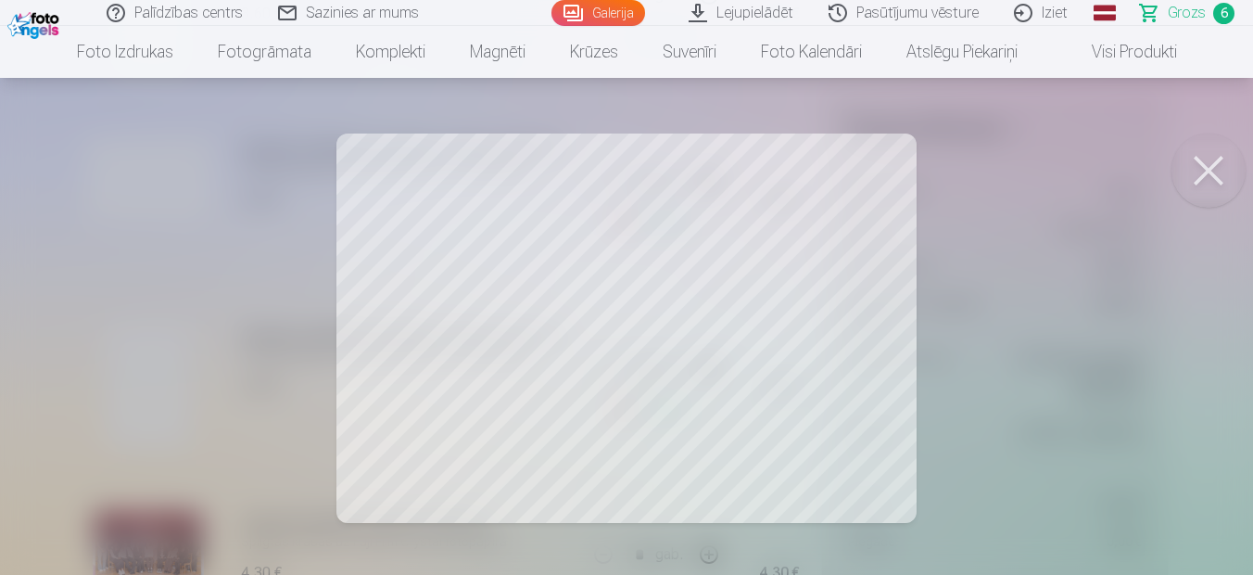
click at [1214, 172] on button at bounding box center [1209, 171] width 74 height 74
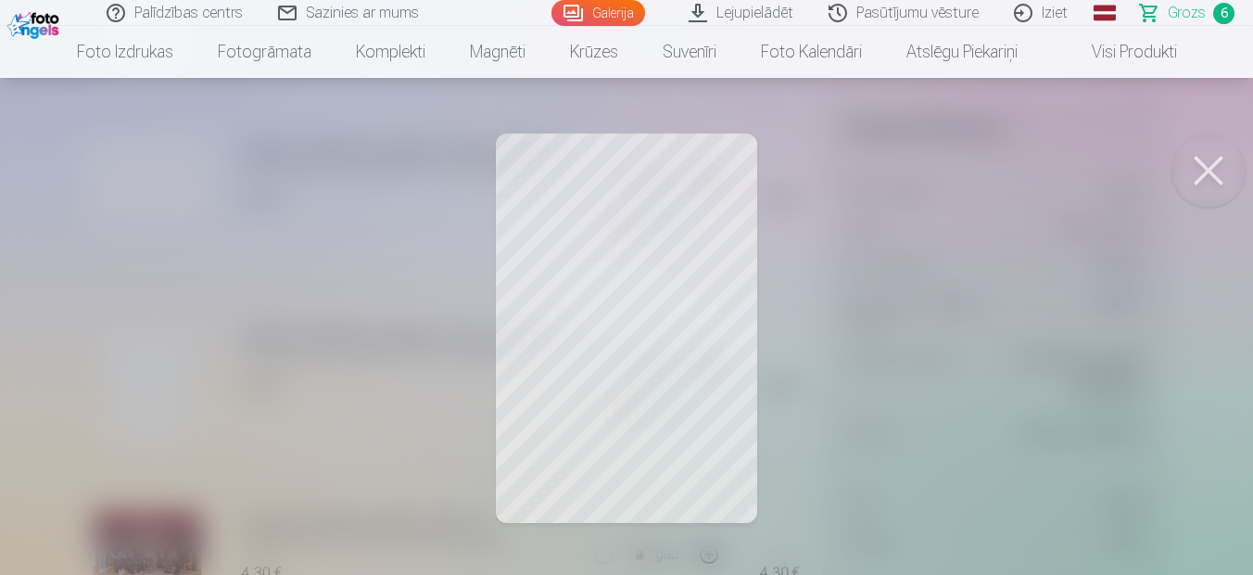
click at [1213, 163] on button at bounding box center [1209, 171] width 74 height 74
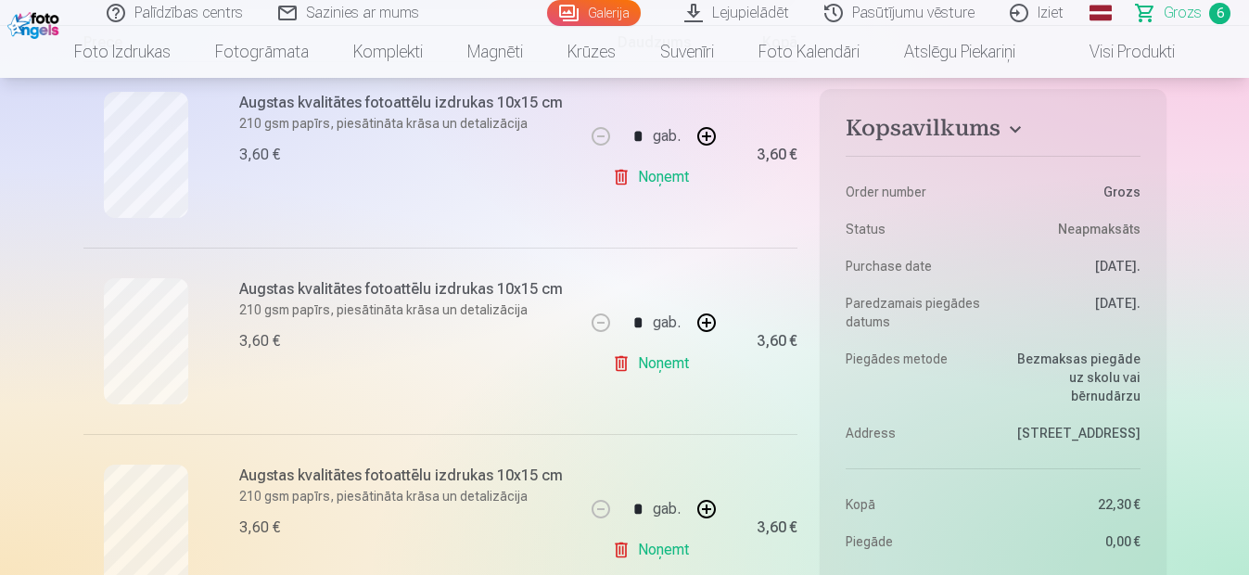
scroll to position [371, 0]
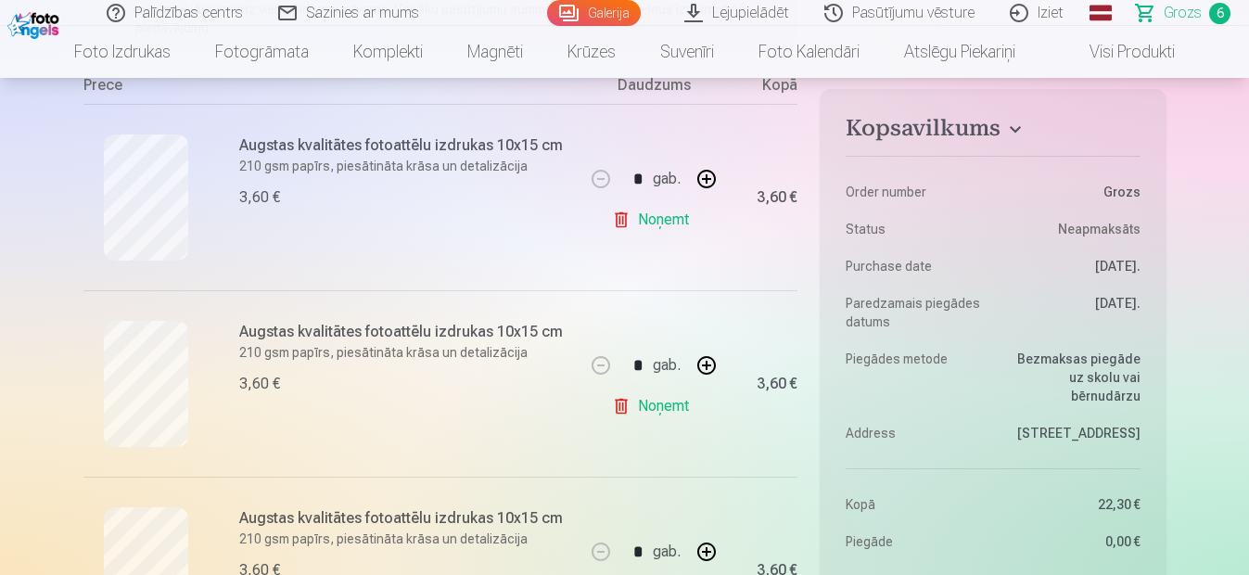
click at [705, 363] on button "button" at bounding box center [706, 365] width 45 height 45
type input "*"
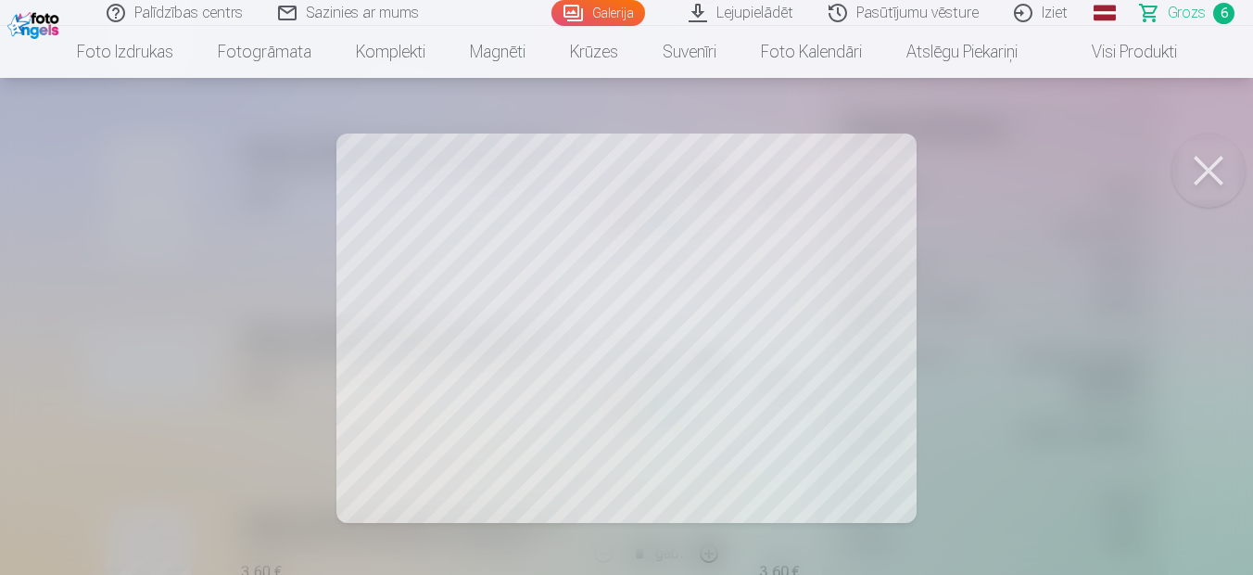
click at [1210, 171] on button at bounding box center [1209, 171] width 74 height 74
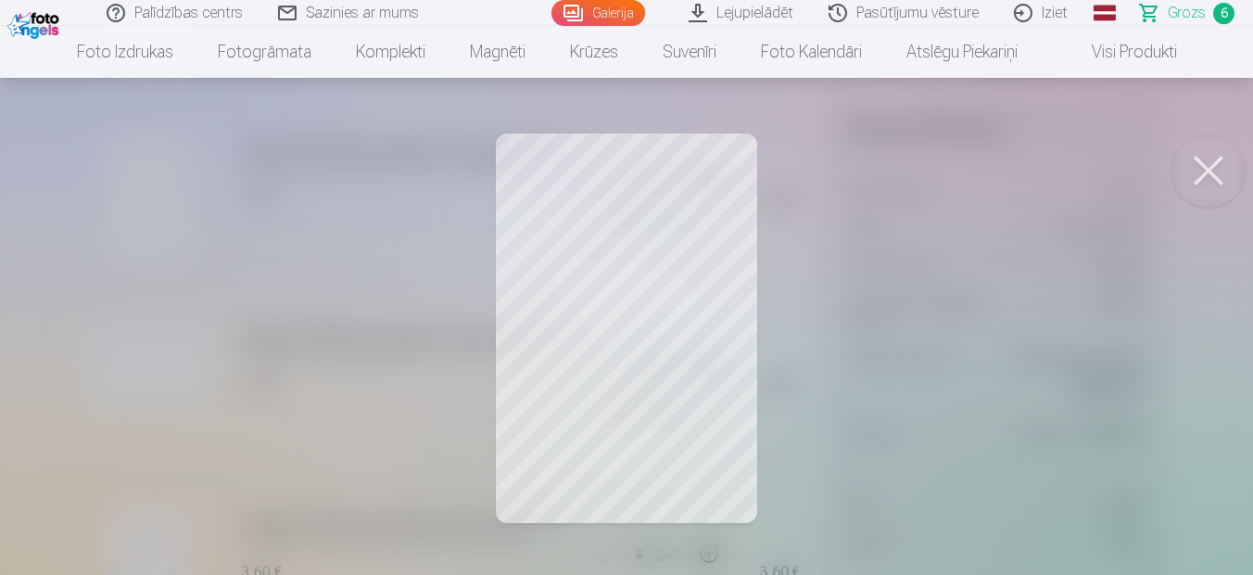
click at [1206, 168] on button at bounding box center [1209, 171] width 74 height 74
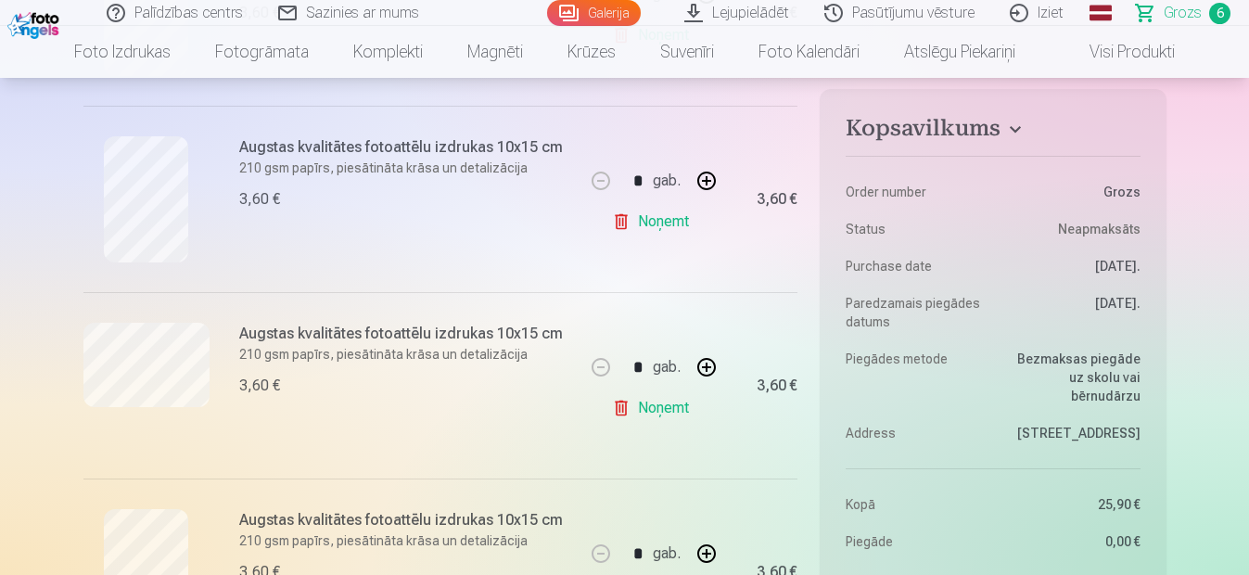
click at [644, 406] on link "Noņemt" at bounding box center [654, 407] width 84 height 37
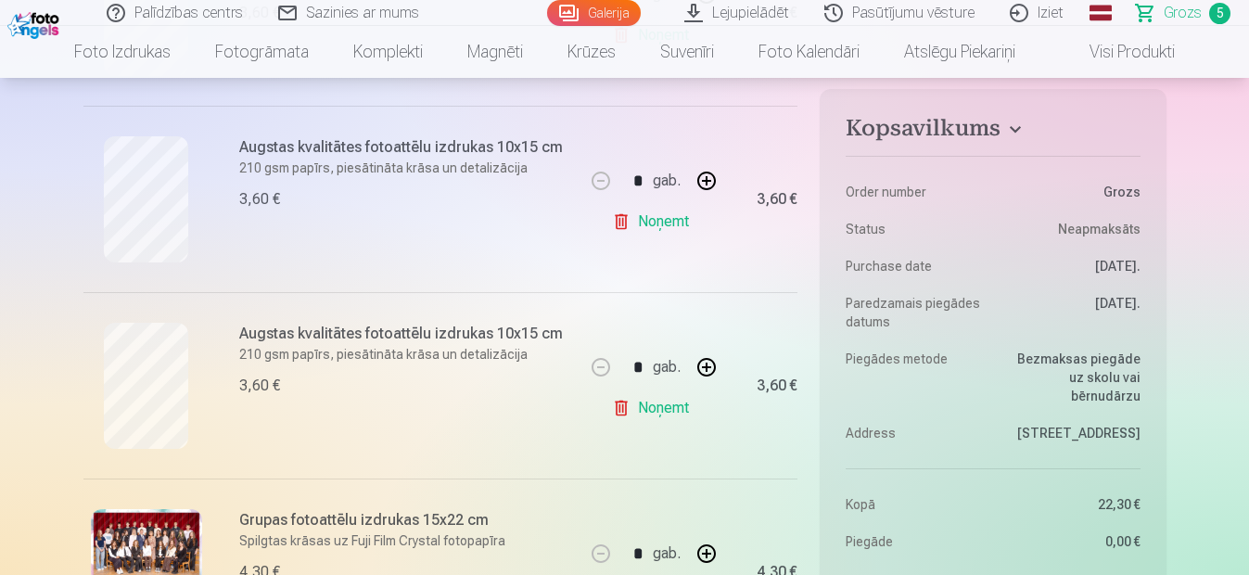
click at [668, 411] on link "Noņemt" at bounding box center [654, 407] width 84 height 37
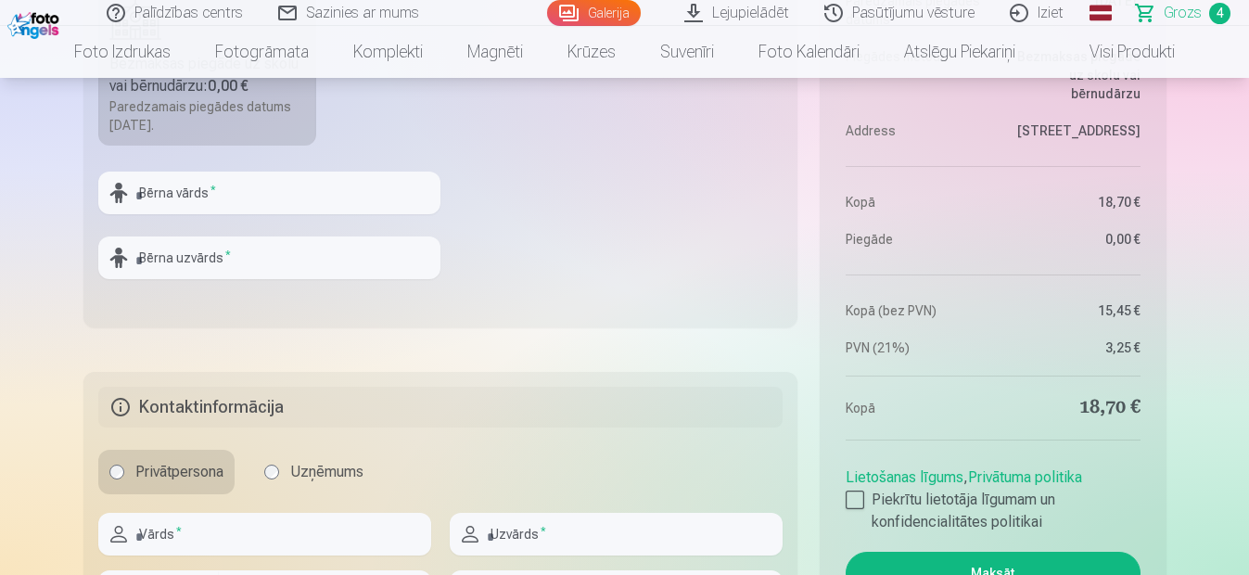
scroll to position [1113, 0]
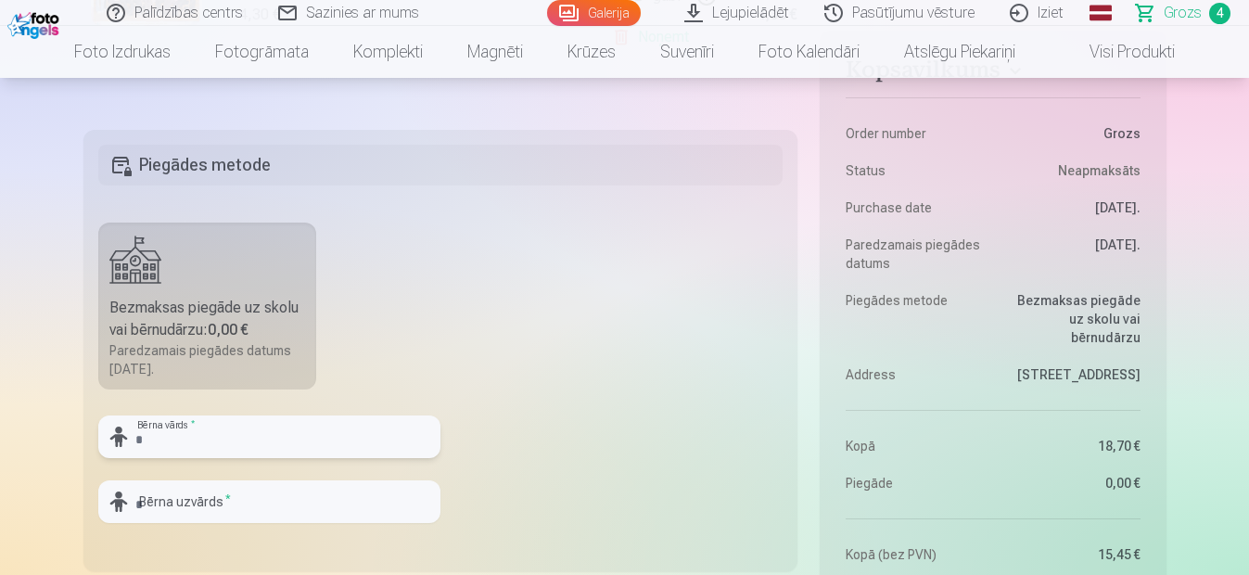
click at [151, 440] on input "text" at bounding box center [269, 436] width 342 height 43
type input "*******"
click at [141, 508] on input "text" at bounding box center [269, 501] width 342 height 43
type input "******"
click at [522, 388] on fieldset "Piegādes metode Bezmaksas piegāde uz skolu vai bērnudārzu : 0,00 € Paredzamais …" at bounding box center [440, 350] width 715 height 441
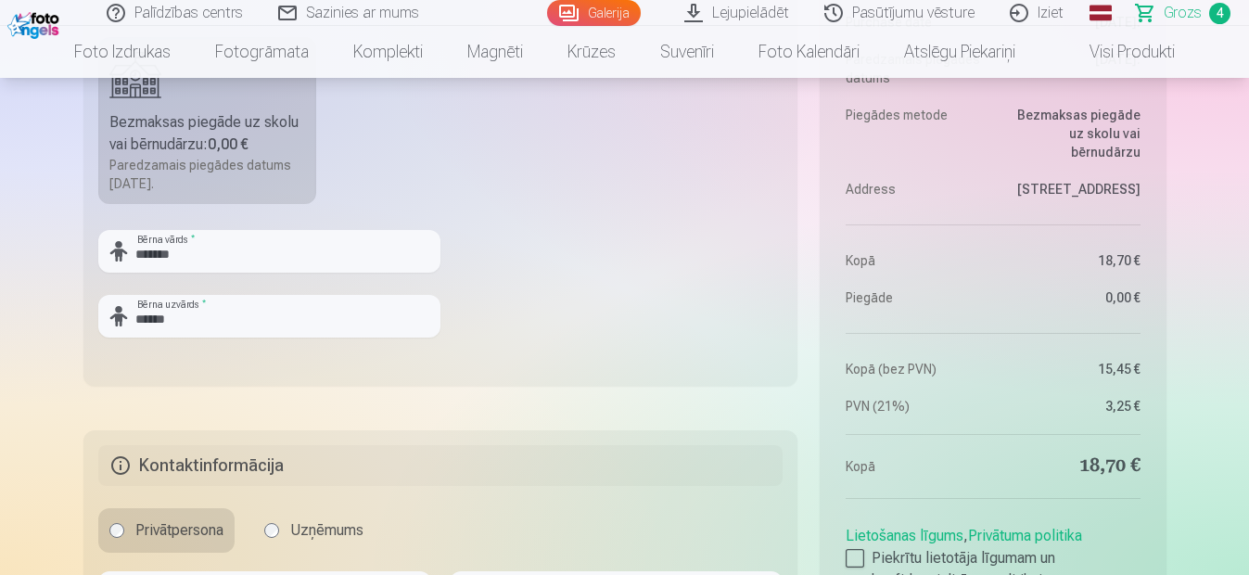
scroll to position [1483, 0]
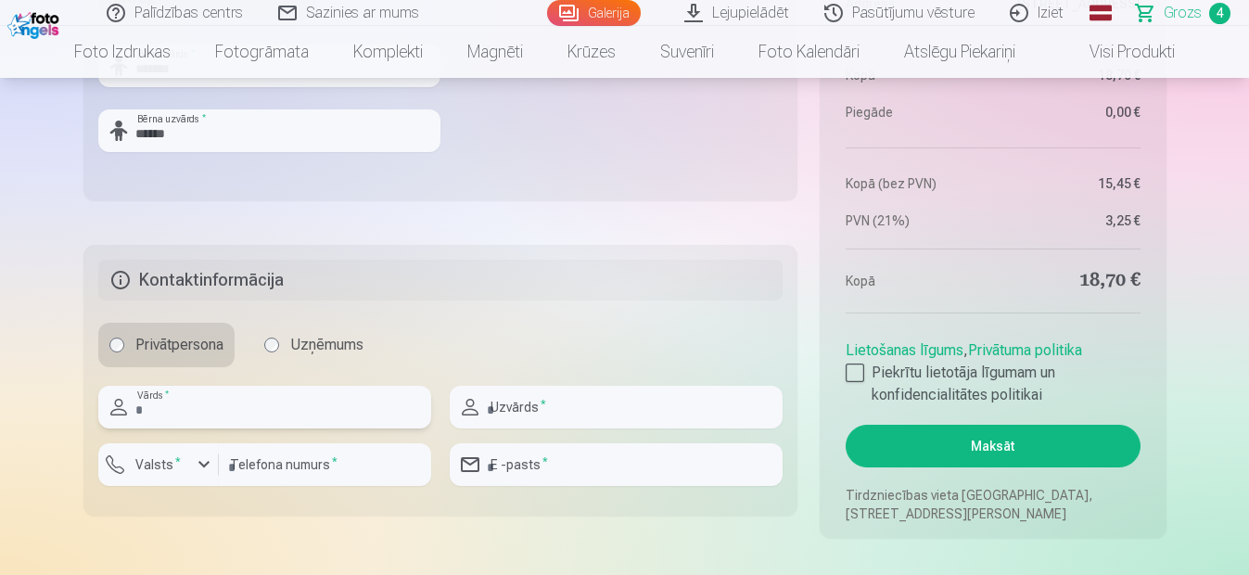
click at [156, 416] on input "text" at bounding box center [264, 407] width 333 height 43
type input "*******"
click at [515, 405] on input "text" at bounding box center [616, 407] width 333 height 43
type input "*****"
click at [262, 470] on input "number" at bounding box center [325, 464] width 212 height 43
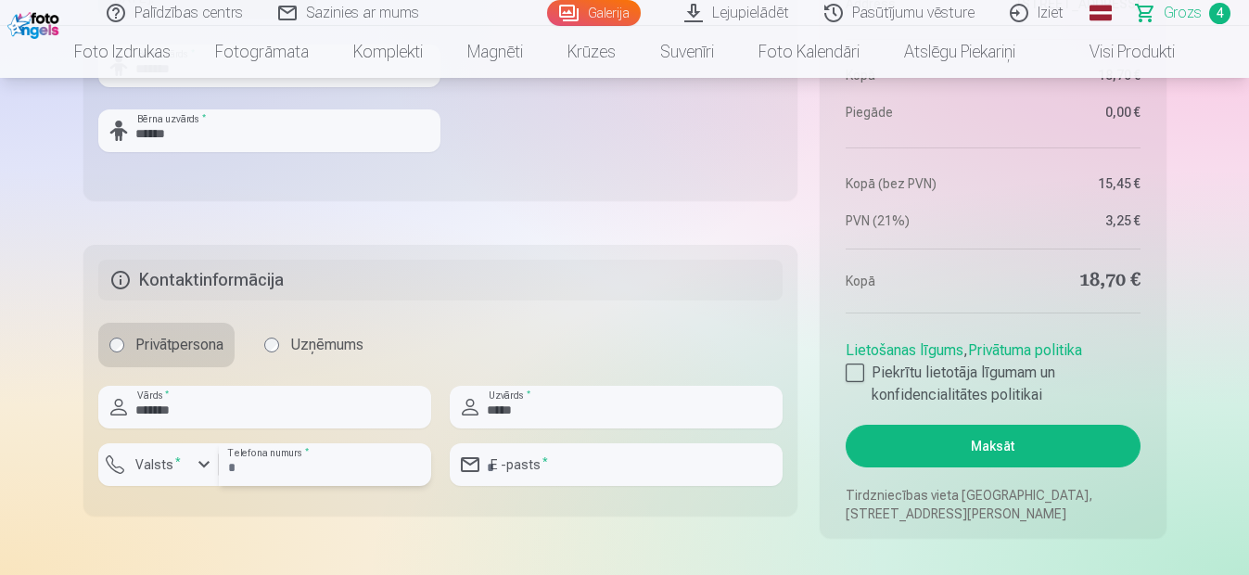
type input "********"
click at [515, 464] on input "email" at bounding box center [616, 464] width 333 height 43
type input "**********"
click at [855, 374] on div at bounding box center [855, 372] width 19 height 19
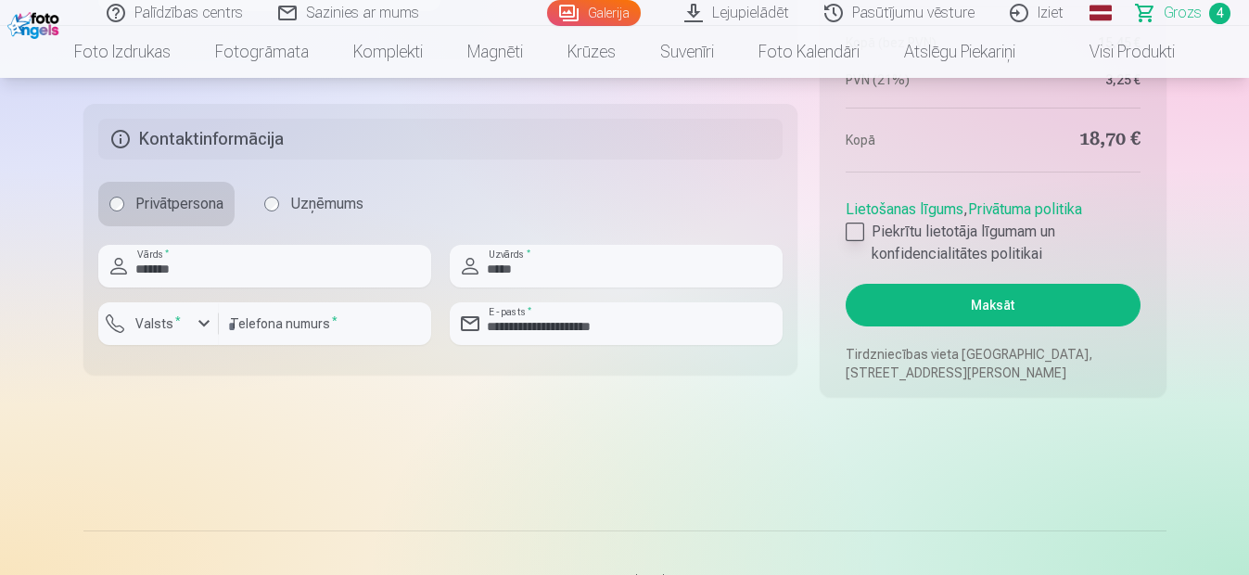
scroll to position [1669, 0]
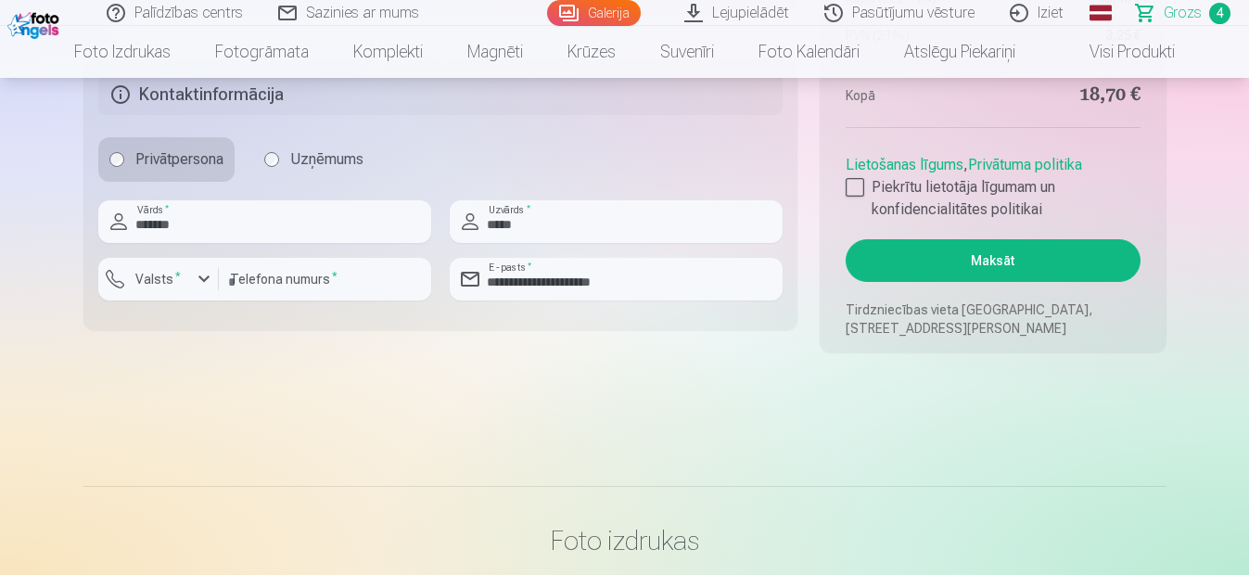
click at [1002, 268] on button "Maksāt" at bounding box center [993, 260] width 294 height 43
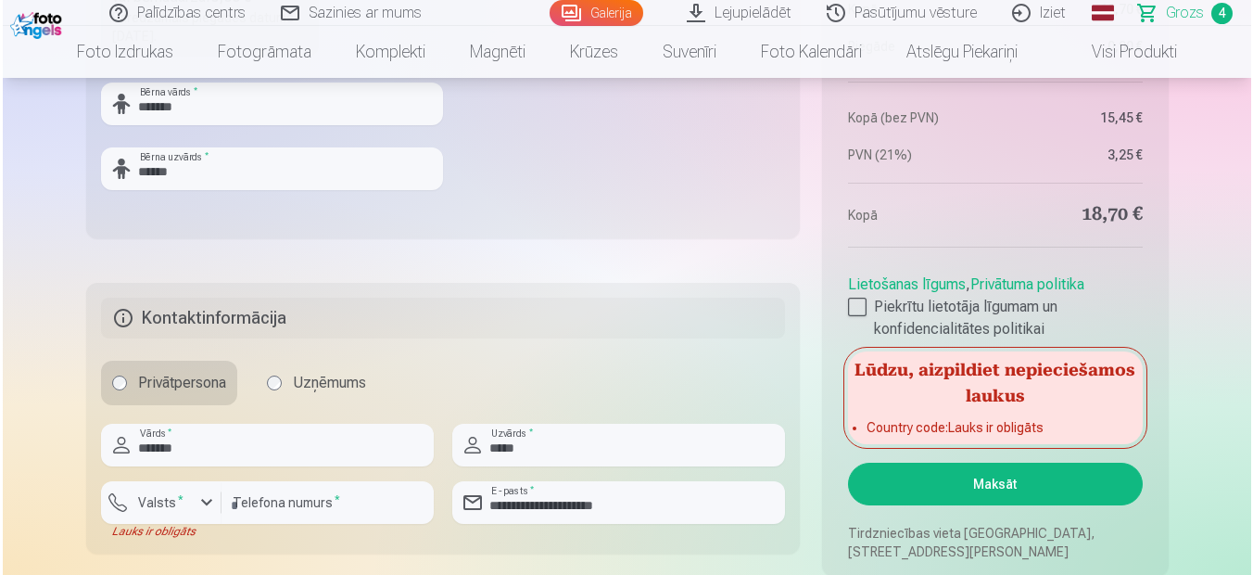
scroll to position [1483, 0]
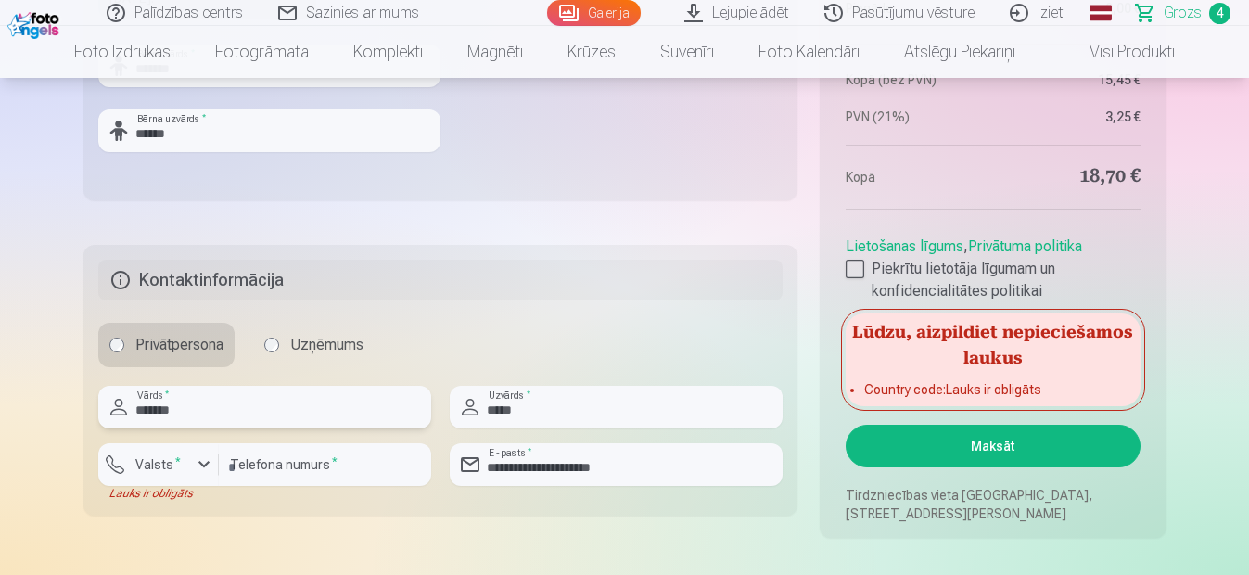
click at [235, 413] on input "*******" at bounding box center [264, 407] width 333 height 43
click at [492, 312] on fieldset "**********" at bounding box center [440, 380] width 715 height 271
click at [246, 419] on input "**********" at bounding box center [264, 407] width 333 height 43
type input "*******"
click at [604, 469] on input "**********" at bounding box center [616, 464] width 333 height 43
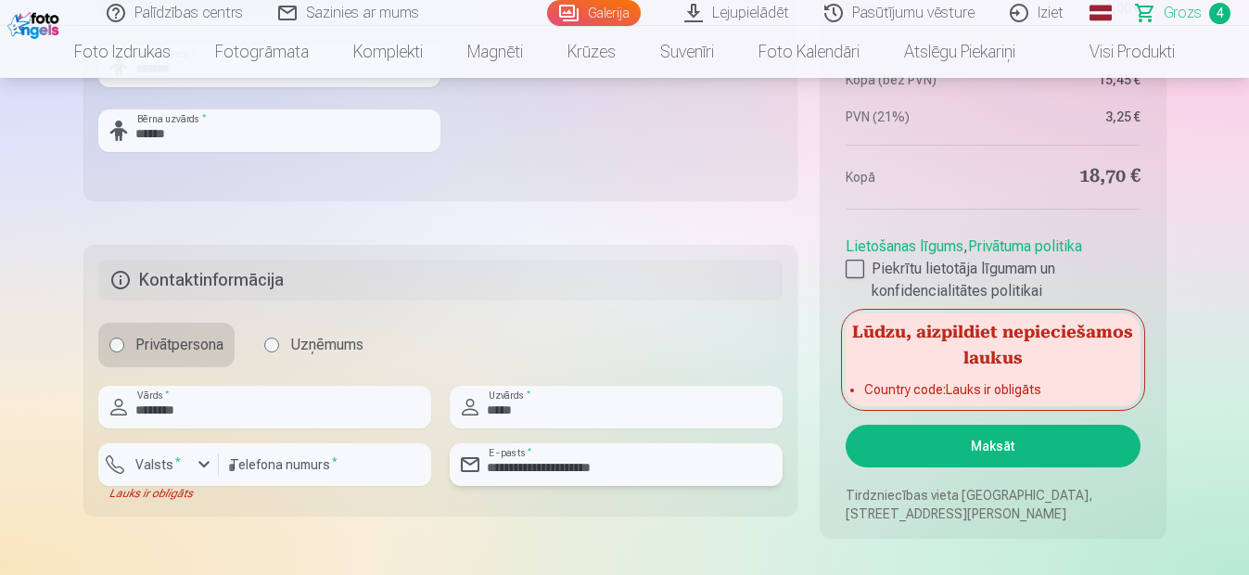
click at [622, 469] on input "**********" at bounding box center [616, 464] width 333 height 43
click at [207, 464] on div "button" at bounding box center [204, 464] width 22 height 22
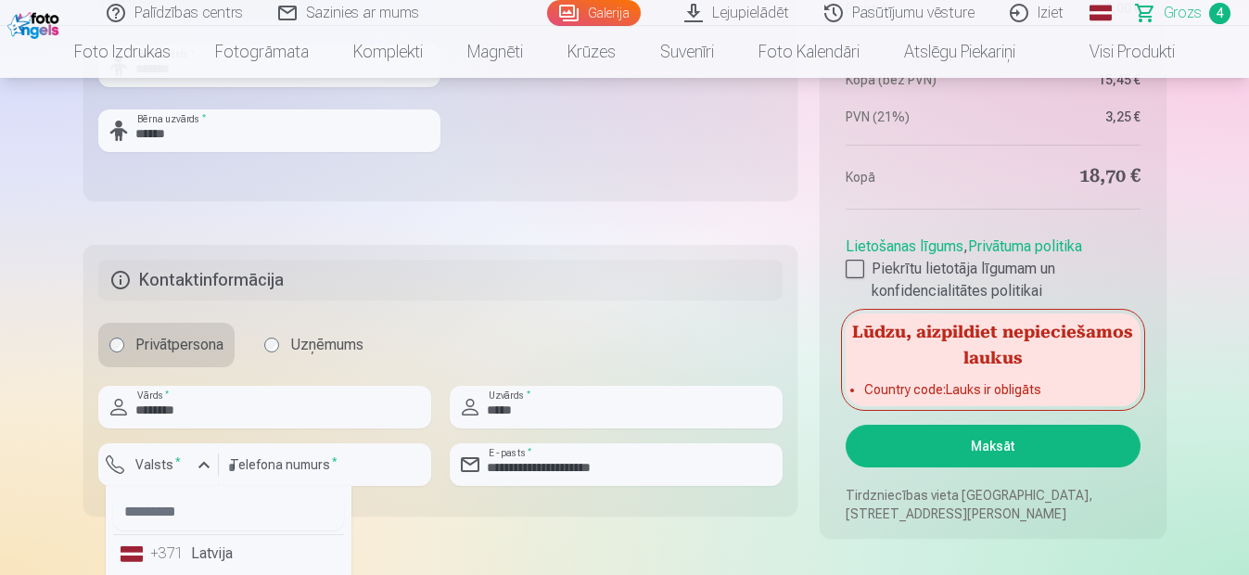
click at [233, 551] on li "+371 Latvija" at bounding box center [228, 553] width 231 height 37
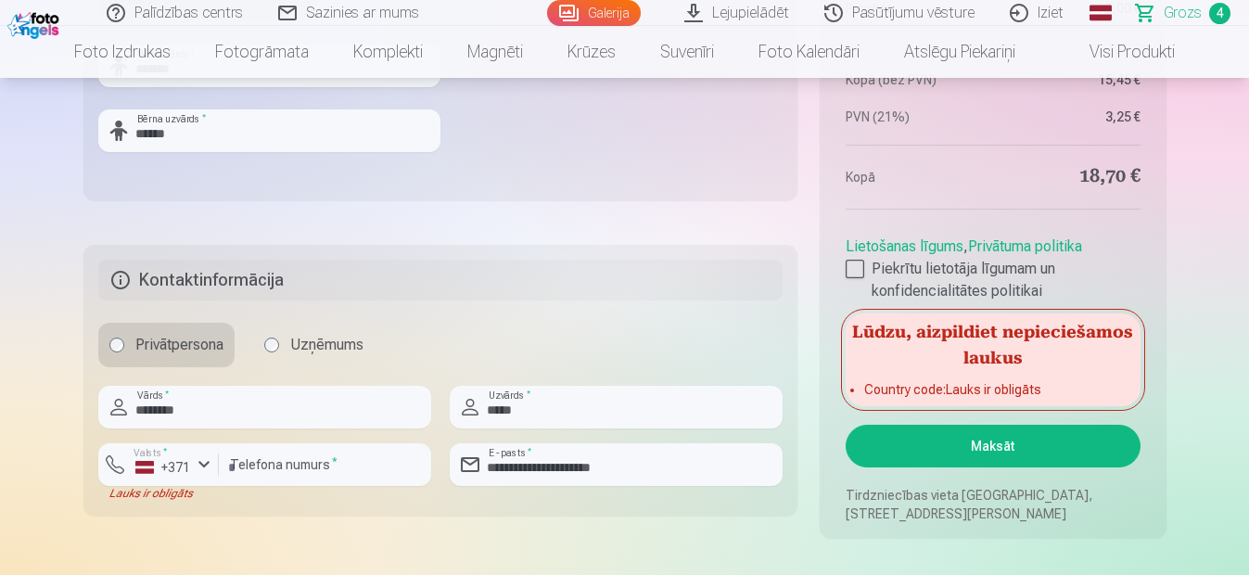
click at [1022, 440] on button "Maksāt" at bounding box center [993, 446] width 294 height 43
